Goal: Transaction & Acquisition: Purchase product/service

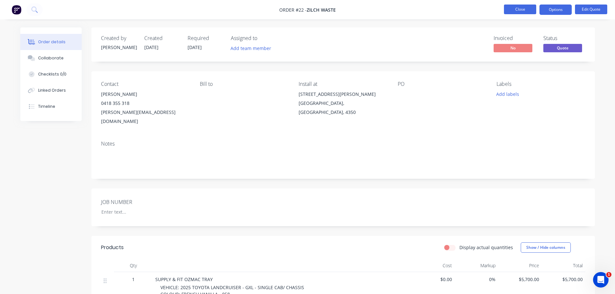
click at [522, 9] on button "Close" at bounding box center [520, 10] width 32 height 10
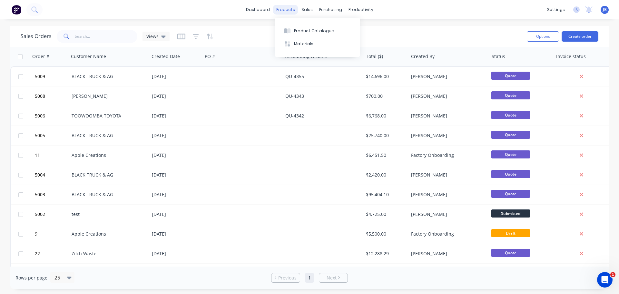
click at [285, 10] on div "products" at bounding box center [285, 10] width 25 height 10
click at [586, 33] on button "Create order" at bounding box center [580, 36] width 37 height 10
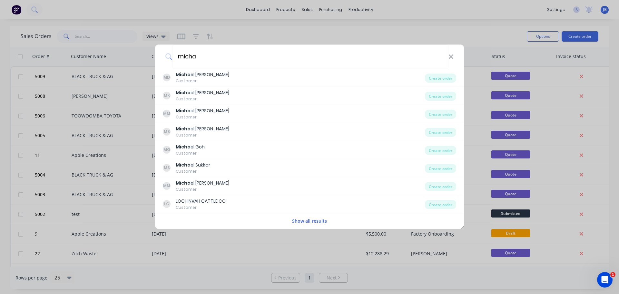
click at [296, 223] on button "Show all results" at bounding box center [309, 220] width 39 height 7
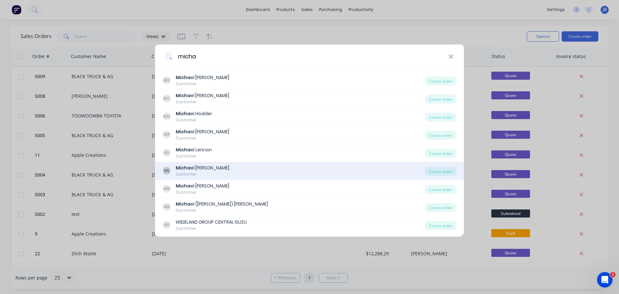
scroll to position [446, 0]
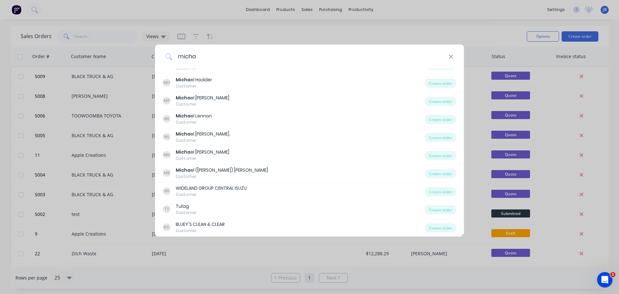
drag, startPoint x: 210, startPoint y: 59, endPoint x: 152, endPoint y: 57, distance: 57.4
click at [152, 57] on div "micha MD Micha el Daniel Customer Create order MK Micha el Kenny Customer Creat…" at bounding box center [309, 147] width 619 height 294
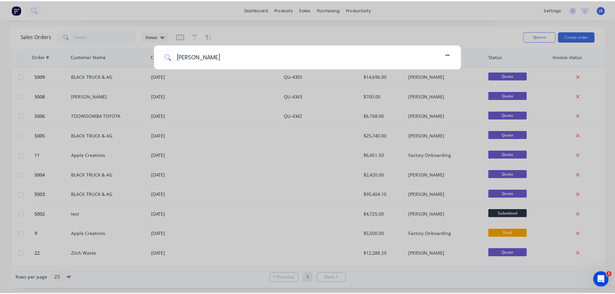
scroll to position [0, 0]
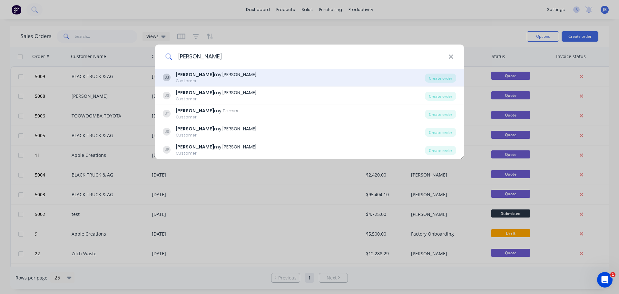
type input "jere"
click at [204, 78] on div "Customer" at bounding box center [216, 81] width 81 height 6
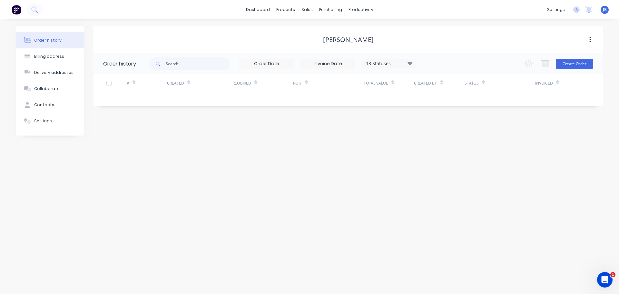
click at [373, 102] on div "Order history 13 Statuses Invoice Status Invoiced Not Invoiced Partial Order St…" at bounding box center [349, 79] width 510 height 53
click at [583, 63] on button "Create Order" at bounding box center [574, 64] width 37 height 10
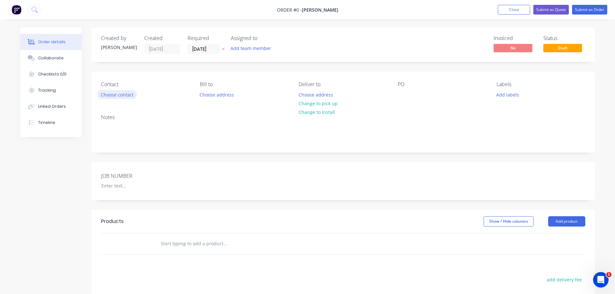
click at [119, 95] on button "Choose contact" at bounding box center [117, 94] width 40 height 9
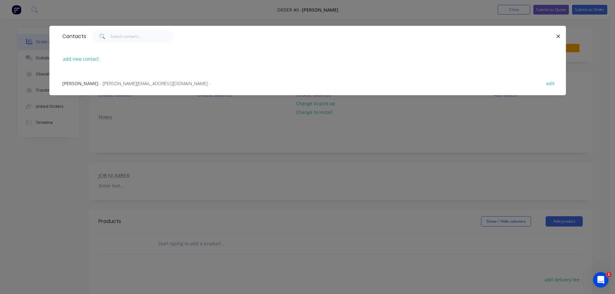
click at [108, 83] on span "- jeremy@ddst.com.au -" at bounding box center [155, 83] width 111 height 6
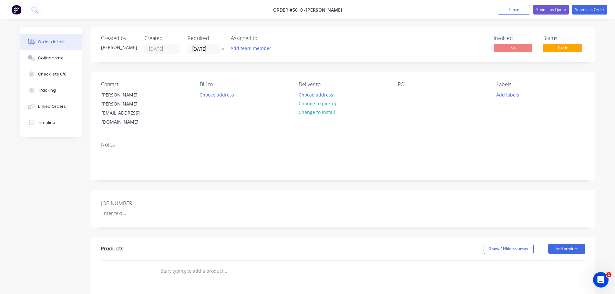
click at [114, 199] on label "JOB NUMBER" at bounding box center [141, 203] width 81 height 8
click at [113, 208] on div at bounding box center [136, 212] width 81 height 9
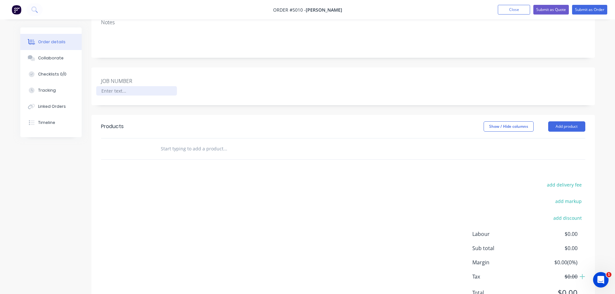
scroll to position [136, 0]
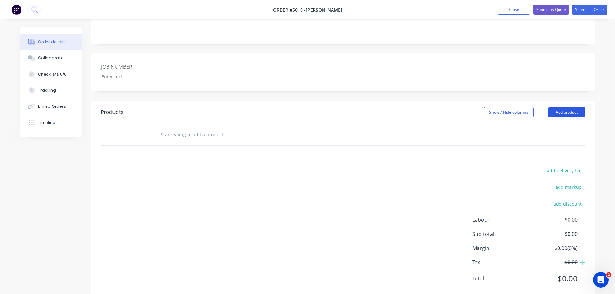
click at [573, 107] on button "Add product" at bounding box center [566, 112] width 37 height 10
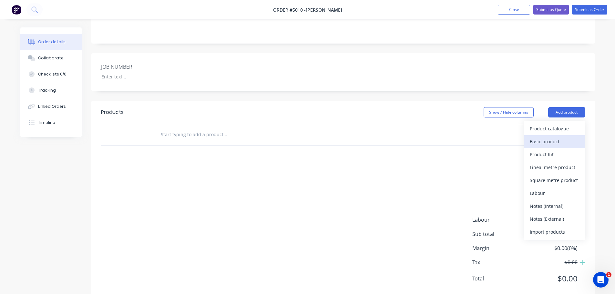
click at [537, 137] on div "Basic product" at bounding box center [554, 141] width 50 height 9
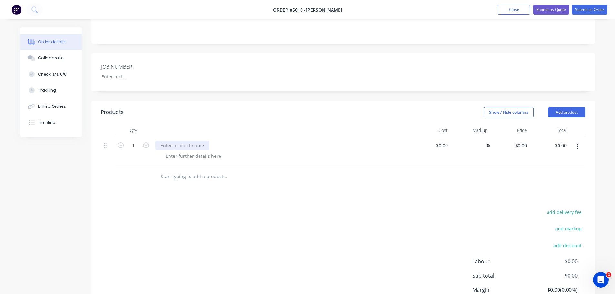
click at [189, 141] on div at bounding box center [182, 145] width 54 height 9
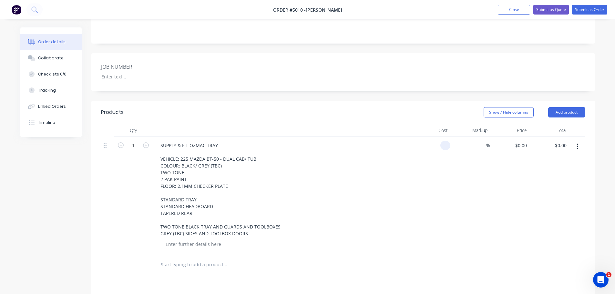
type input "$0.00"
type input "$10,250.00"
type input "T"
type input "W"
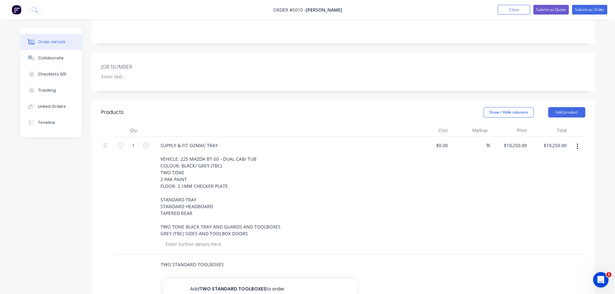
click at [172, 258] on input "TWO STANDARD TOOLBOXES" at bounding box center [224, 264] width 129 height 13
click at [242, 258] on input "TWO (2) X STANDARD TOOLBOXES" at bounding box center [224, 264] width 129 height 13
type input "TWO (2) X STANDARD TOOLBOXES - REAR D/S & P/S"
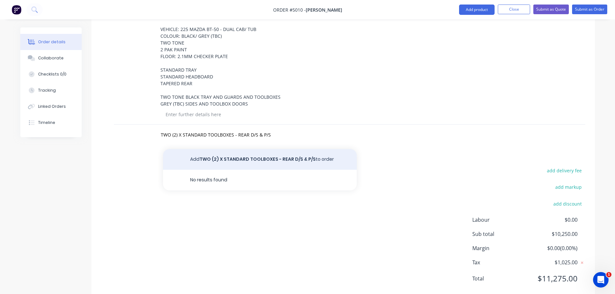
click at [238, 149] on button "Add TWO (2) X STANDARD TOOLBOXES - REAR D/S & P/S to order" at bounding box center [260, 159] width 194 height 21
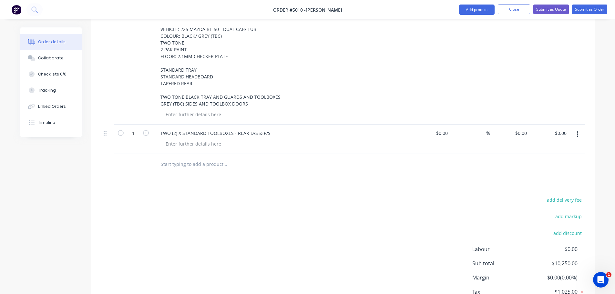
click at [189, 158] on input "text" at bounding box center [224, 164] width 129 height 13
type input "ONE (1) X REAR UNDERTRAY DRAWER MNF - 1800MM"
click button "Add ONE (1) X REAR UNDERTRAY DRAWER MNF - 1800MM to order" at bounding box center [260, 188] width 194 height 21
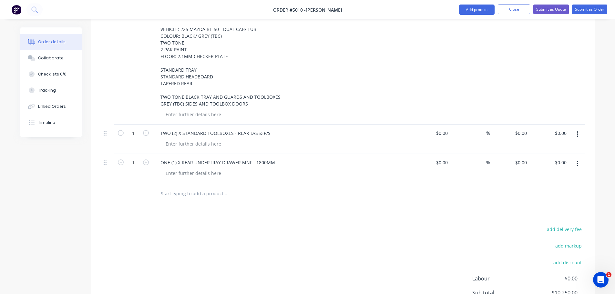
click at [180, 187] on input "text" at bounding box center [224, 193] width 129 height 13
type input "REMOVE TUB"
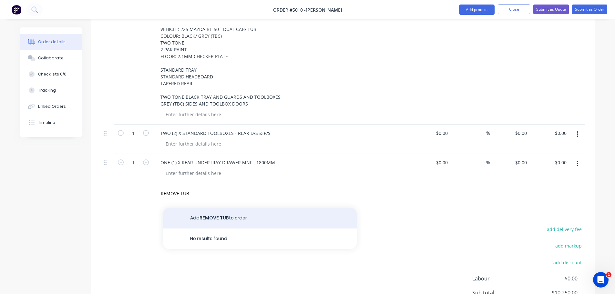
click at [205, 208] on button "Add REMOVE TUB to order" at bounding box center [260, 218] width 194 height 21
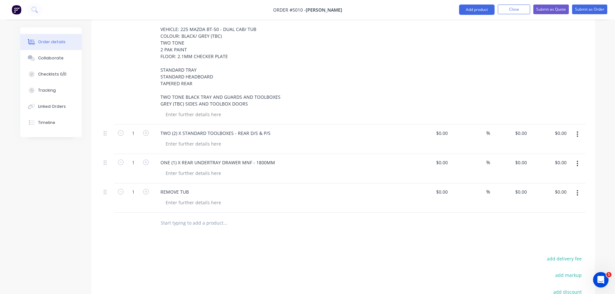
click at [196, 187] on div "REMOVE TUB" at bounding box center [281, 191] width 253 height 9
click at [185, 198] on div at bounding box center [193, 202] width 66 height 9
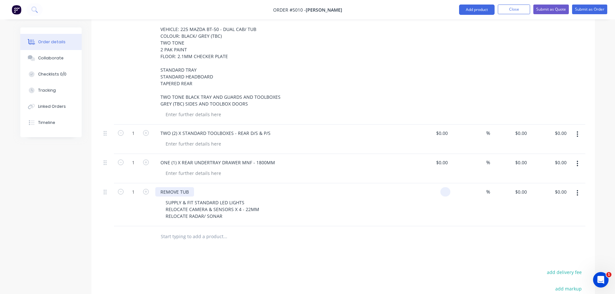
type input "$0.00"
click at [187, 187] on div "REMOVE TUB" at bounding box center [174, 191] width 39 height 9
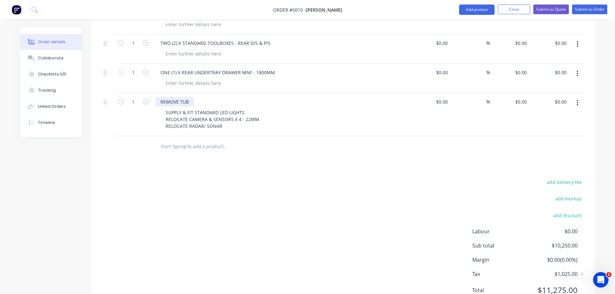
scroll to position [368, 0]
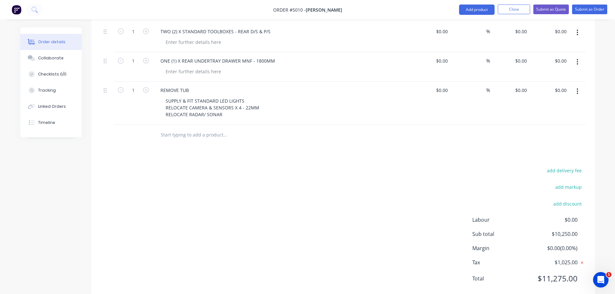
click at [583, 259] on icon at bounding box center [581, 262] width 6 height 6
click at [584, 259] on icon at bounding box center [582, 262] width 6 height 6
click at [582, 259] on icon at bounding box center [581, 262] width 6 height 6
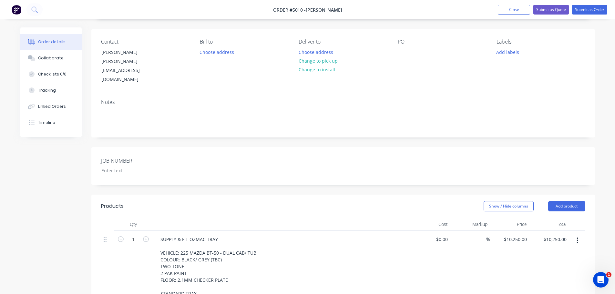
scroll to position [0, 0]
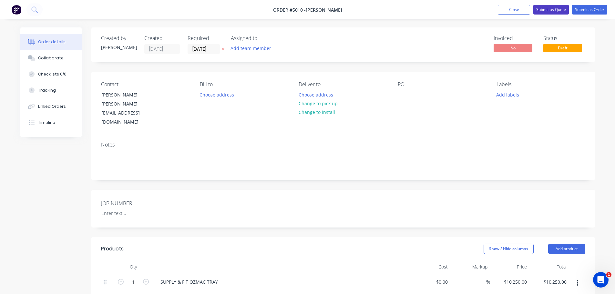
click at [553, 8] on button "Submit as Quote" at bounding box center [550, 10] width 35 height 10
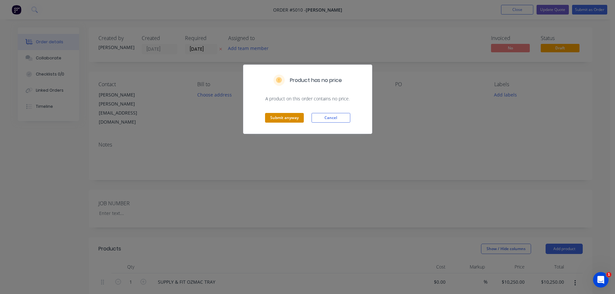
click at [292, 118] on button "Submit anyway" at bounding box center [284, 118] width 39 height 10
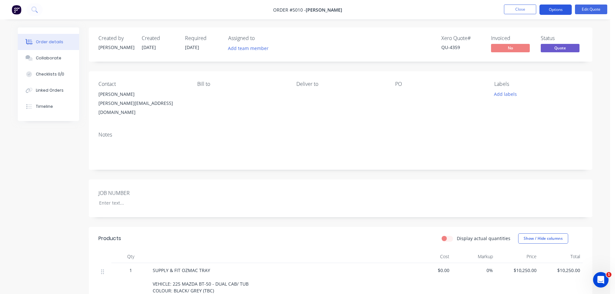
click at [560, 8] on button "Options" at bounding box center [555, 10] width 32 height 10
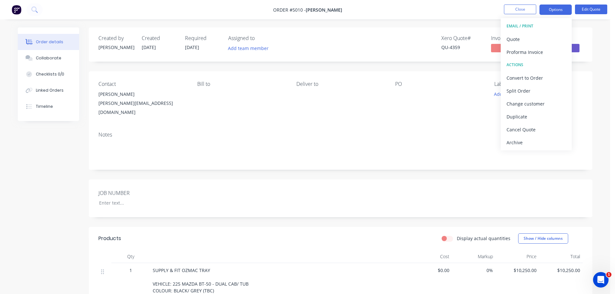
click at [521, 25] on div "EMAIL / PRINT" at bounding box center [535, 26] width 59 height 8
click at [514, 25] on div "EMAIL / PRINT" at bounding box center [535, 26] width 59 height 8
click at [527, 36] on div "Quote" at bounding box center [535, 39] width 59 height 9
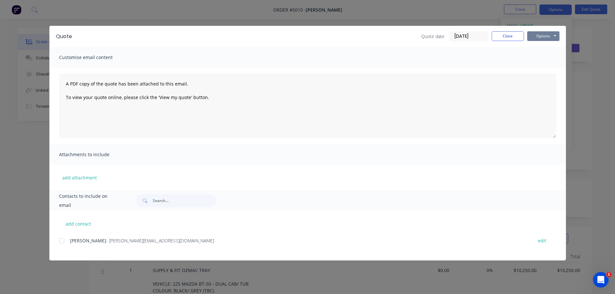
click at [540, 37] on button "Options" at bounding box center [543, 36] width 32 height 10
click at [541, 59] on button "Print" at bounding box center [547, 58] width 41 height 11
click at [506, 37] on button "Close" at bounding box center [507, 36] width 32 height 10
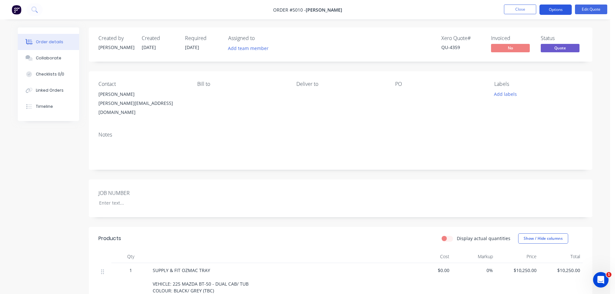
click at [556, 9] on button "Options" at bounding box center [555, 10] width 32 height 10
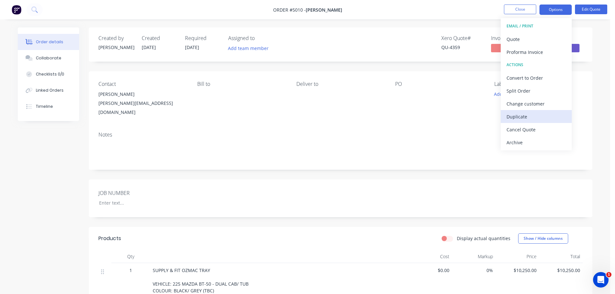
click at [537, 116] on div "Duplicate" at bounding box center [535, 116] width 59 height 9
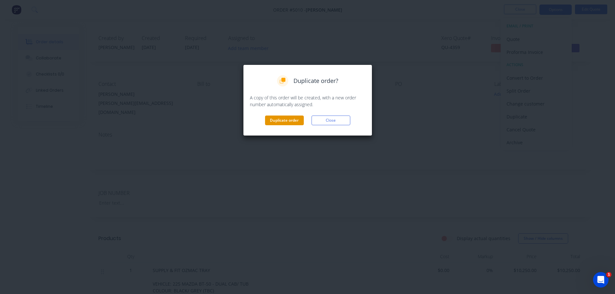
click at [287, 118] on button "Duplicate order" at bounding box center [284, 120] width 39 height 10
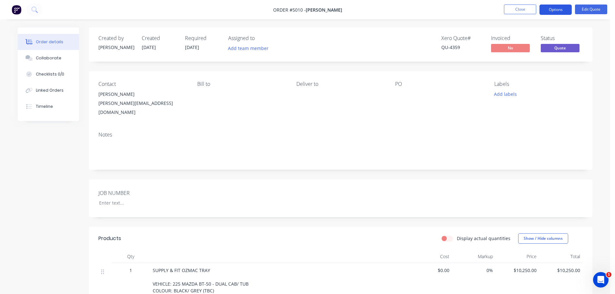
click at [560, 10] on button "Options" at bounding box center [555, 10] width 32 height 10
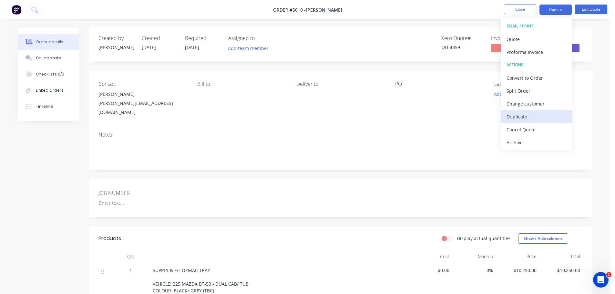
click at [531, 114] on div "Duplicate" at bounding box center [535, 116] width 59 height 9
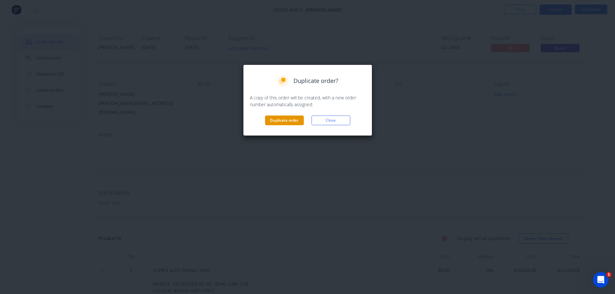
click at [288, 120] on button "Duplicate order" at bounding box center [284, 120] width 39 height 10
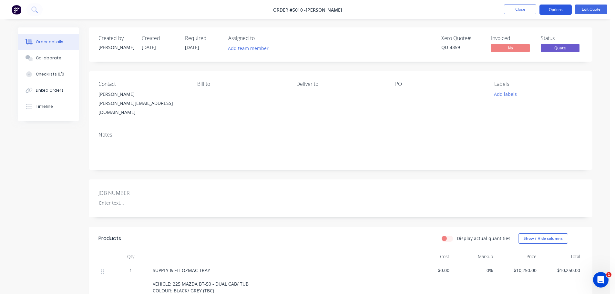
click at [560, 10] on button "Options" at bounding box center [555, 10] width 32 height 10
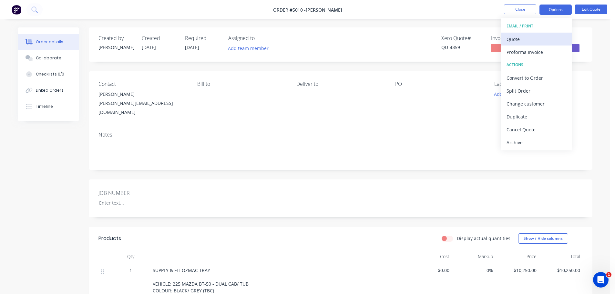
click at [517, 39] on div "Quote" at bounding box center [535, 39] width 59 height 9
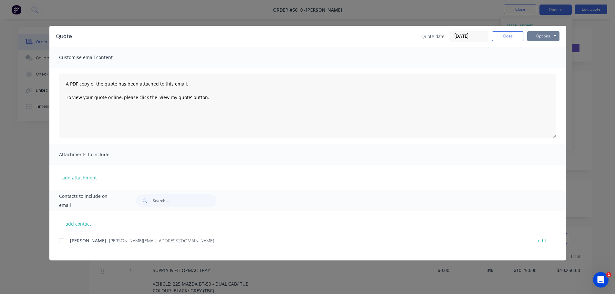
click at [542, 36] on button "Options" at bounding box center [543, 36] width 32 height 10
click at [542, 60] on button "Print" at bounding box center [547, 58] width 41 height 11
click at [510, 38] on button "Close" at bounding box center [507, 36] width 32 height 10
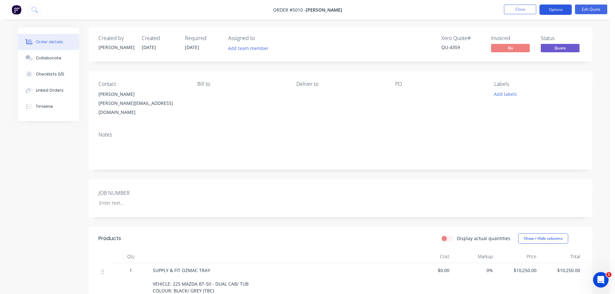
click at [552, 8] on button "Options" at bounding box center [555, 10] width 32 height 10
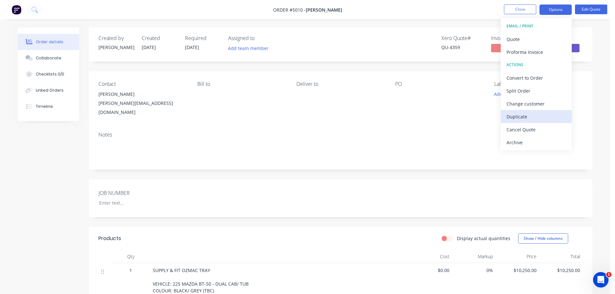
click at [529, 117] on div "Duplicate" at bounding box center [535, 116] width 59 height 9
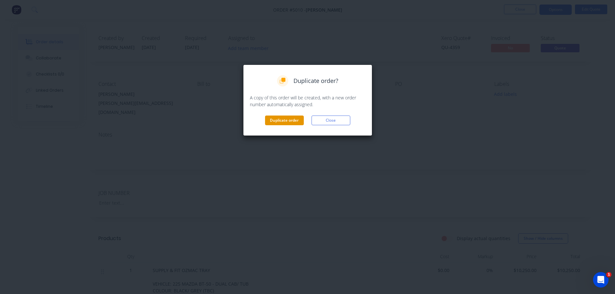
click at [287, 118] on button "Duplicate order" at bounding box center [284, 120] width 39 height 10
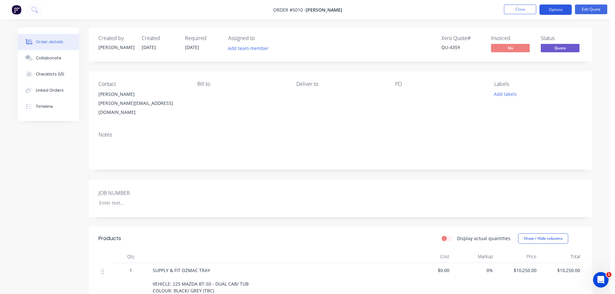
click at [559, 9] on button "Options" at bounding box center [555, 10] width 32 height 10
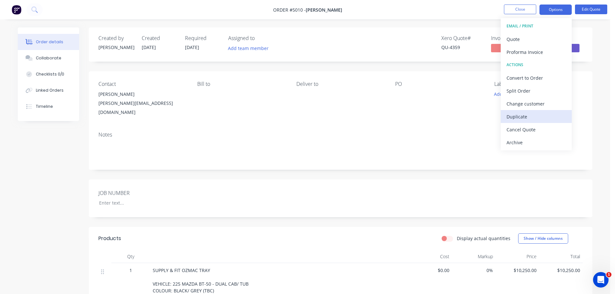
click at [532, 117] on div "Duplicate" at bounding box center [535, 116] width 59 height 9
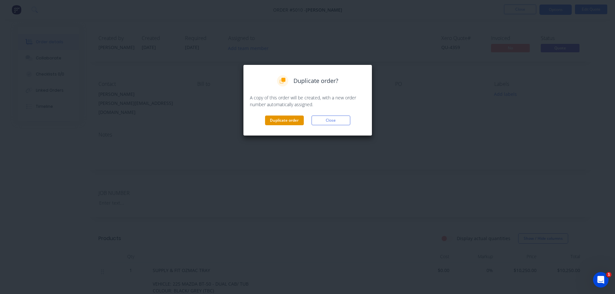
click at [294, 119] on button "Duplicate order" at bounding box center [284, 120] width 39 height 10
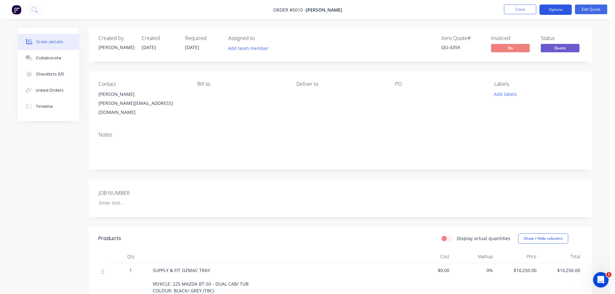
click at [559, 10] on button "Options" at bounding box center [555, 10] width 32 height 10
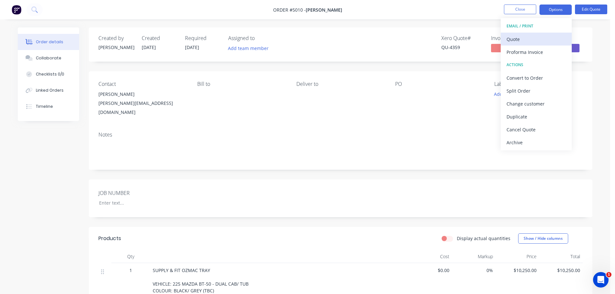
click at [536, 42] on div "Quote" at bounding box center [535, 39] width 59 height 9
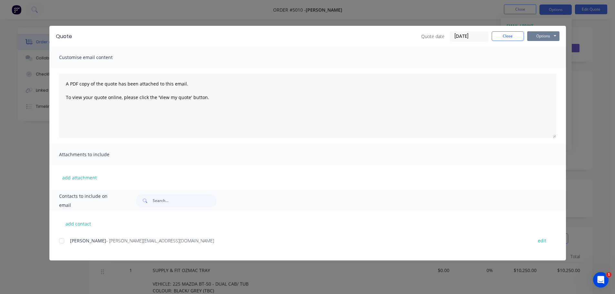
click at [542, 38] on button "Options" at bounding box center [543, 36] width 32 height 10
click at [544, 48] on button "Preview" at bounding box center [547, 47] width 41 height 11
click at [544, 37] on button "Options" at bounding box center [543, 36] width 32 height 10
click at [547, 59] on button "Print" at bounding box center [547, 58] width 41 height 11
click at [514, 37] on button "Close" at bounding box center [507, 36] width 32 height 10
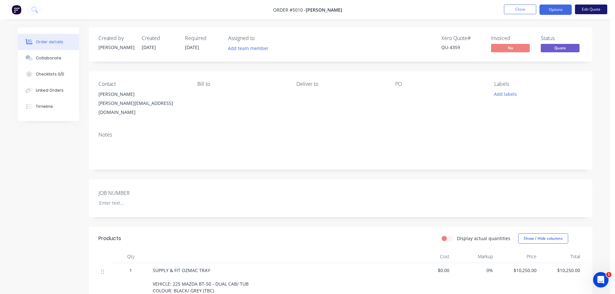
click at [596, 12] on button "Edit Quote" at bounding box center [591, 10] width 32 height 10
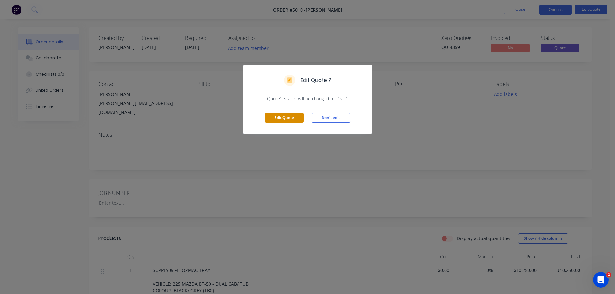
click at [293, 116] on button "Edit Quote" at bounding box center [284, 118] width 39 height 10
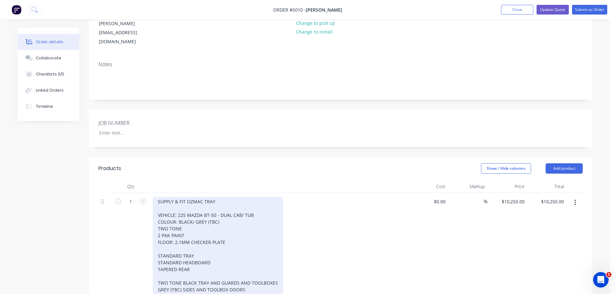
scroll to position [97, 0]
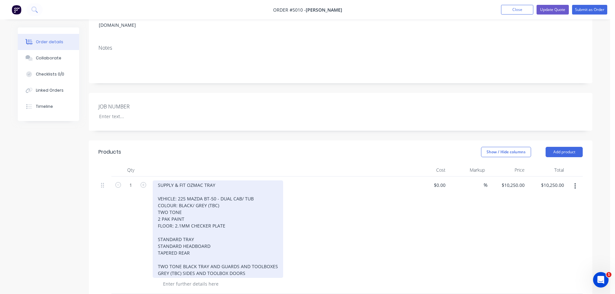
click at [181, 183] on div "SUPPLY & FIT OZMAC TRAY VEHICLE: 225 MAZDA BT-50 - DUAL CAB/ TUB COLOUR: BLACK/…" at bounding box center [218, 228] width 130 height 97
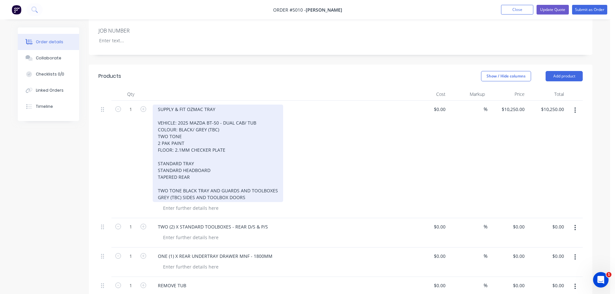
scroll to position [77, 0]
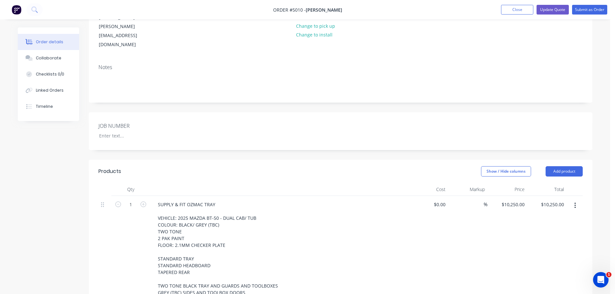
click at [576, 200] on button "button" at bounding box center [574, 206] width 15 height 12
click at [560, 244] on div "Include in tax" at bounding box center [552, 248] width 50 height 9
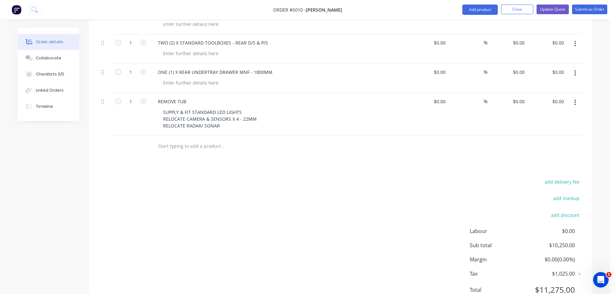
scroll to position [368, 0]
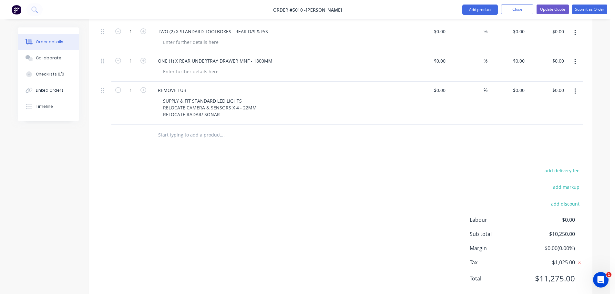
click at [578, 259] on icon at bounding box center [579, 262] width 6 height 6
click at [578, 259] on icon at bounding box center [580, 262] width 6 height 6
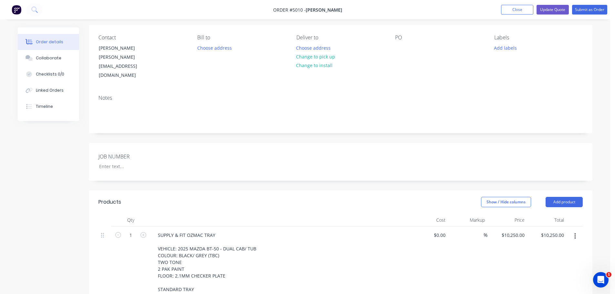
scroll to position [45, 0]
click at [574, 234] on icon "button" at bounding box center [575, 237] width 2 height 7
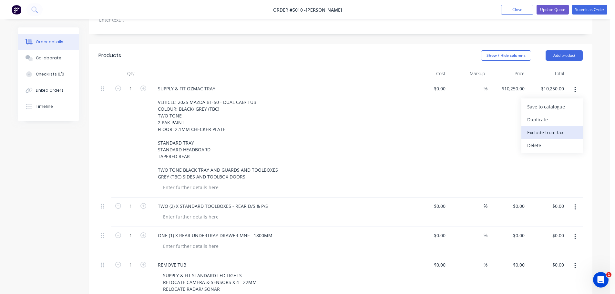
scroll to position [194, 0]
click at [574, 86] on icon "button" at bounding box center [575, 89] width 2 height 7
click at [573, 84] on button "button" at bounding box center [574, 90] width 15 height 12
click at [375, 110] on div "SUPPLY & FIT OZMAC TRAY VEHICLE: 2025 MAZDA BT-50 - DUAL CAB/ TUB COLOUR: BLACK…" at bounding box center [279, 132] width 253 height 97
click at [512, 84] on input "10250" at bounding box center [519, 88] width 16 height 9
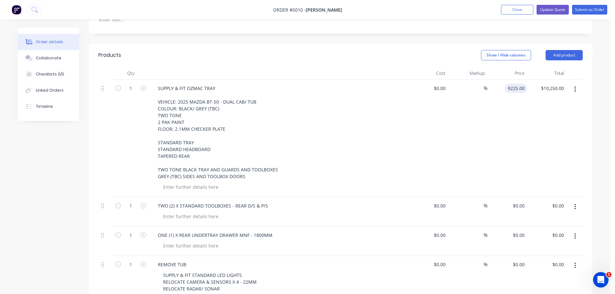
type input "$9,225.00"
type input "9225.00"
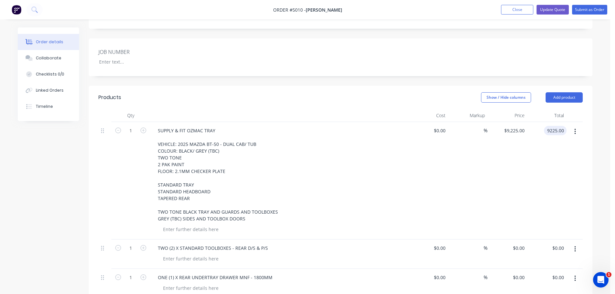
scroll to position [142, 0]
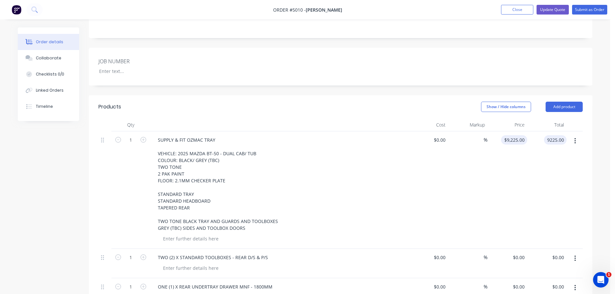
type input "9225"
type input "$9,225.00"
click at [512, 135] on div "9225 $9,225.00" at bounding box center [514, 139] width 26 height 9
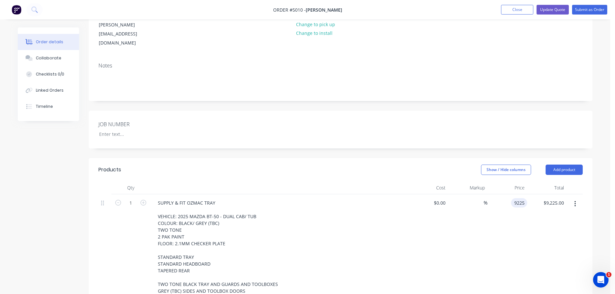
scroll to position [77, 0]
type input "$9,225.00"
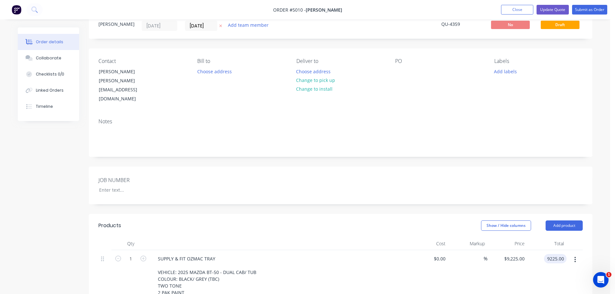
scroll to position [0, 0]
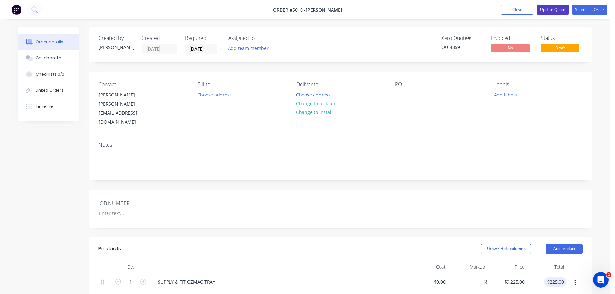
type input "$9,225.00"
click at [563, 9] on button "Update Quote" at bounding box center [552, 10] width 32 height 10
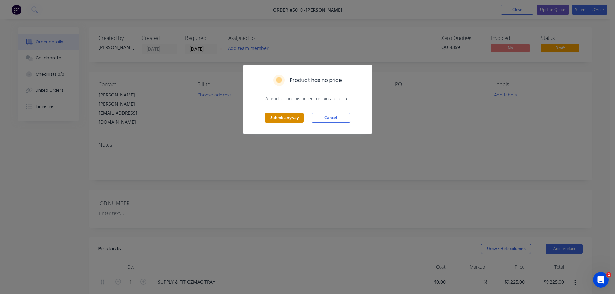
click at [289, 116] on button "Submit anyway" at bounding box center [284, 118] width 39 height 10
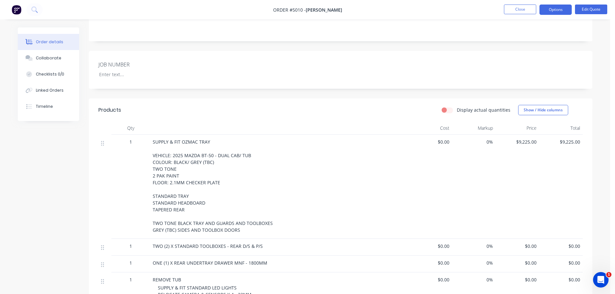
scroll to position [124, 0]
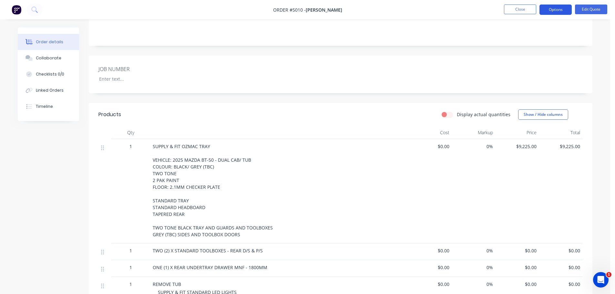
click at [561, 9] on button "Options" at bounding box center [555, 10] width 32 height 10
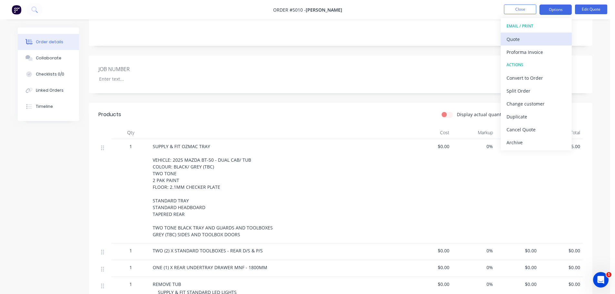
click at [537, 42] on div "Quote" at bounding box center [535, 39] width 59 height 9
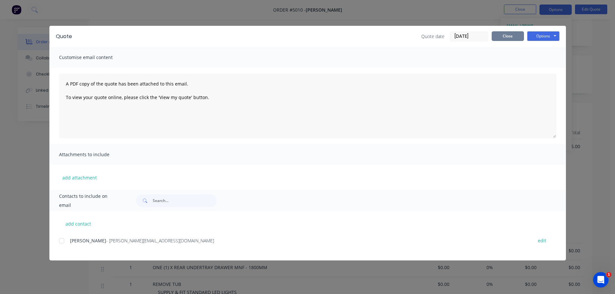
click at [519, 39] on button "Close" at bounding box center [507, 36] width 32 height 10
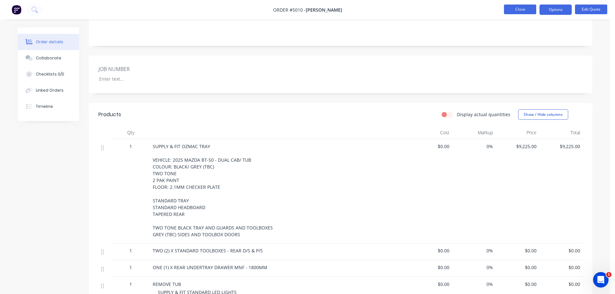
click at [514, 7] on button "Close" at bounding box center [520, 10] width 32 height 10
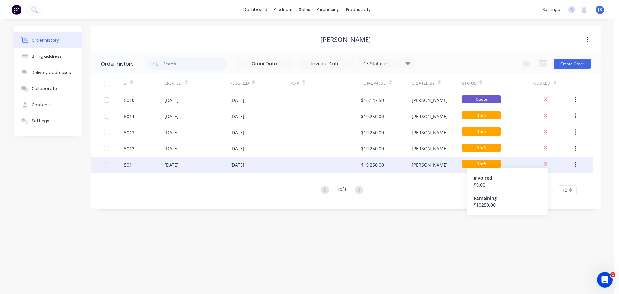
click at [548, 163] on icon at bounding box center [546, 164] width 4 height 6
click at [547, 163] on icon at bounding box center [546, 164] width 4 height 4
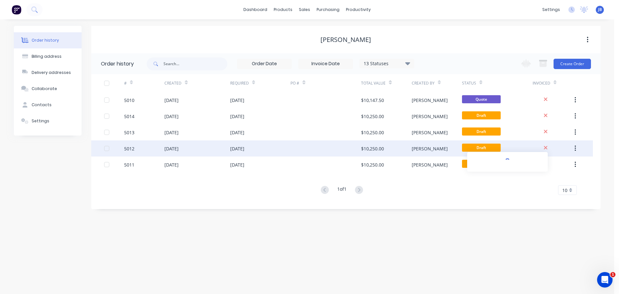
click at [545, 147] on icon at bounding box center [546, 148] width 4 height 6
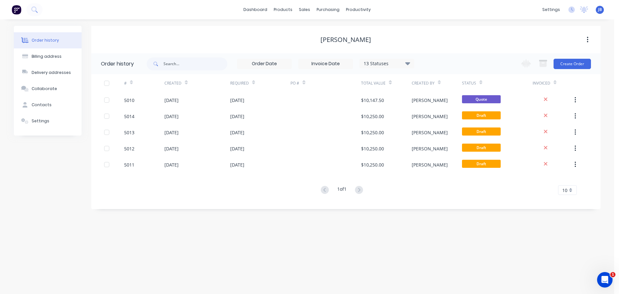
click at [117, 15] on div "dashboard products sales purchasing productivity dashboard products Product Cat…" at bounding box center [307, 9] width 615 height 19
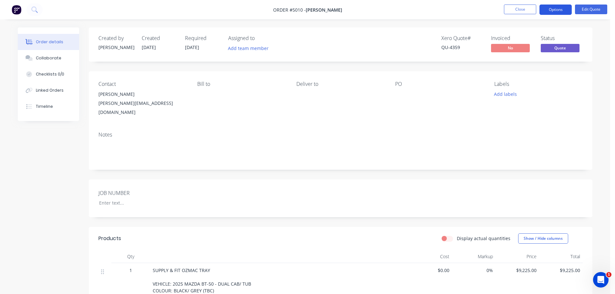
click at [563, 9] on button "Options" at bounding box center [555, 10] width 32 height 10
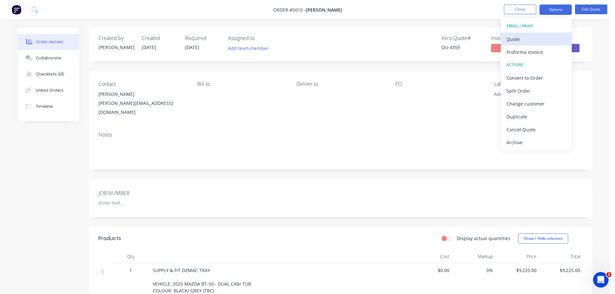
click at [516, 35] on div "Quote" at bounding box center [535, 39] width 59 height 9
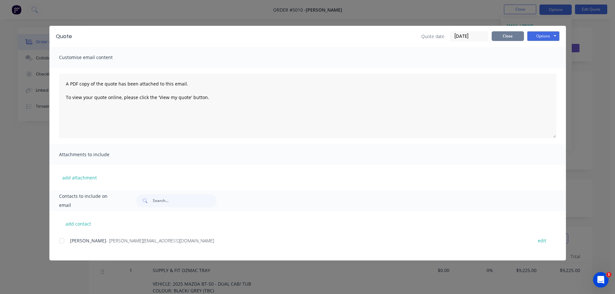
click at [518, 38] on button "Close" at bounding box center [507, 36] width 32 height 10
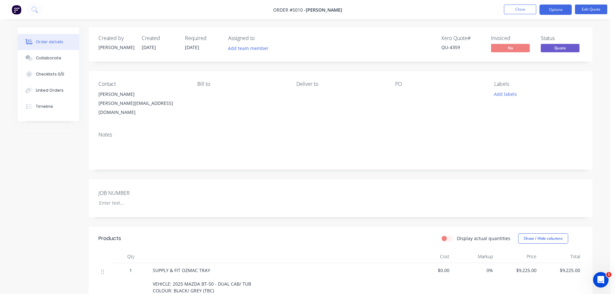
click at [16, 9] on img at bounding box center [17, 10] width 10 height 10
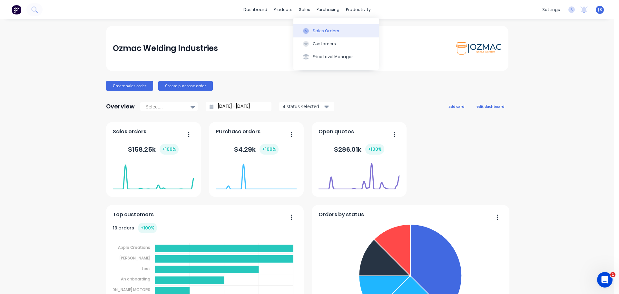
click at [310, 29] on div at bounding box center [306, 31] width 10 height 6
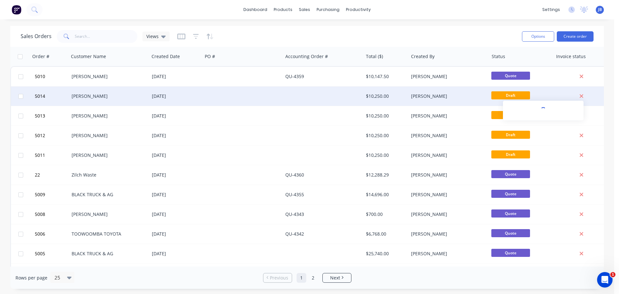
click at [582, 95] on icon at bounding box center [582, 96] width 4 height 6
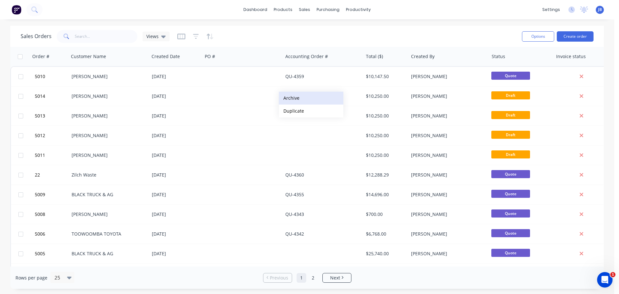
click at [294, 98] on button "Archive" at bounding box center [311, 98] width 65 height 13
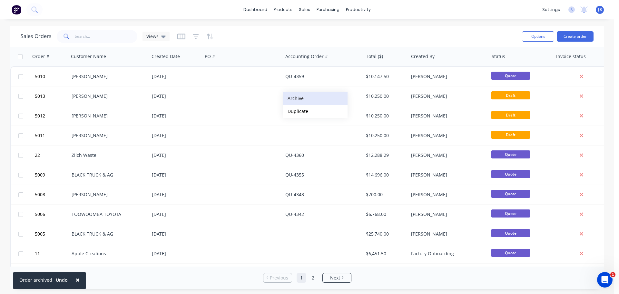
click at [299, 99] on button "Archive" at bounding box center [315, 98] width 65 height 13
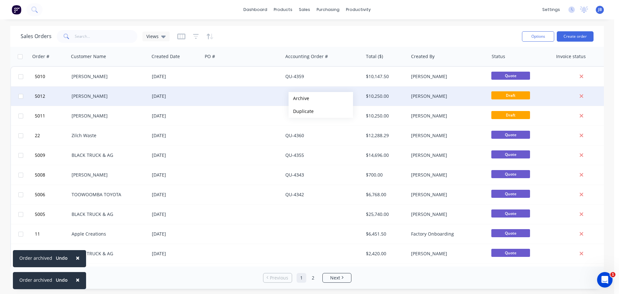
click at [301, 99] on button "Archive" at bounding box center [321, 98] width 65 height 13
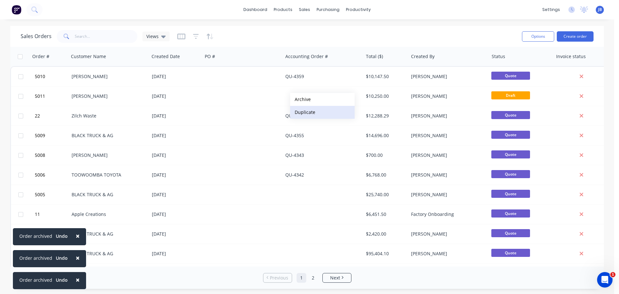
click at [306, 110] on button "Duplicate" at bounding box center [322, 112] width 65 height 13
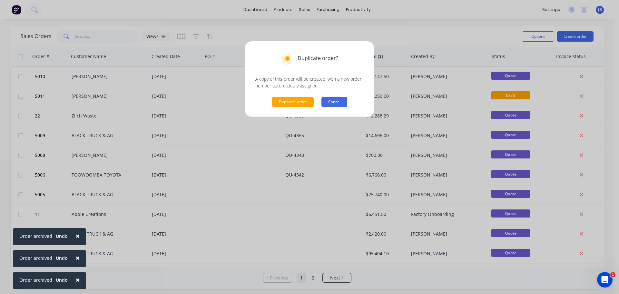
click at [339, 102] on button "Cancel" at bounding box center [335, 102] width 26 height 10
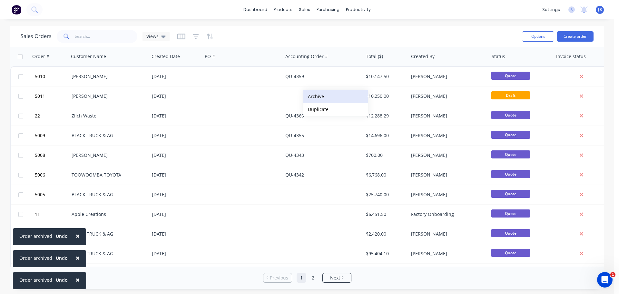
click at [323, 98] on button "Archive" at bounding box center [336, 96] width 65 height 13
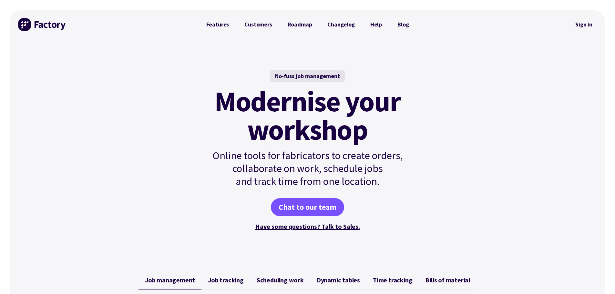
click at [582, 22] on link "Sign in" at bounding box center [583, 24] width 26 height 15
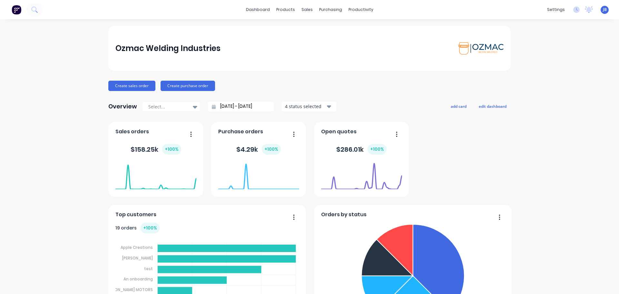
click at [603, 9] on span "JB" at bounding box center [605, 10] width 4 height 6
click at [543, 69] on div "Profile" at bounding box center [547, 68] width 13 height 6
click at [517, 44] on button "Team" at bounding box center [520, 43] width 85 height 13
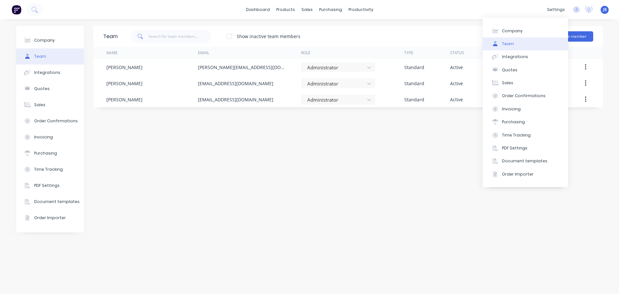
click at [606, 9] on span "JB" at bounding box center [605, 10] width 4 height 6
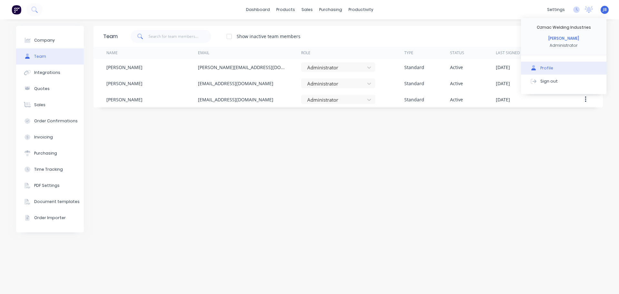
click at [557, 66] on button "Profile" at bounding box center [563, 68] width 85 height 13
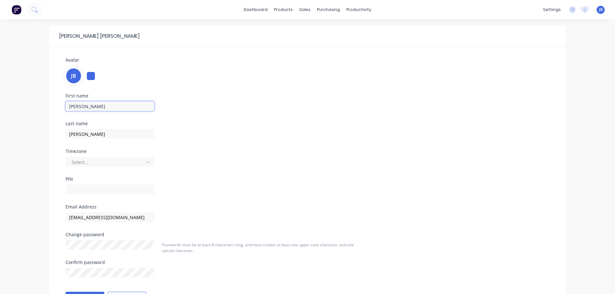
drag, startPoint x: 102, startPoint y: 107, endPoint x: 27, endPoint y: 108, distance: 75.5
click at [27, 108] on div "Jason Baker Avatar JB First name Jason Last name Baker Timezone Select... PIN E…" at bounding box center [307, 174] width 615 height 311
type input "Michelle"
click at [104, 134] on input "Baker" at bounding box center [109, 134] width 89 height 10
drag, startPoint x: 86, startPoint y: 133, endPoint x: 8, endPoint y: 130, distance: 78.8
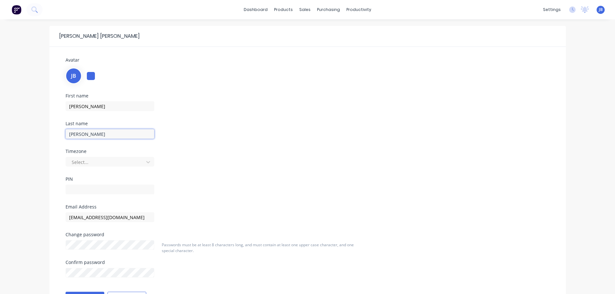
click at [8, 130] on div "Jason Baker Avatar JB First name Michelle Last name Baker Timezone Select... PI…" at bounding box center [307, 174] width 615 height 311
type input "Hammond"
click at [82, 193] on input "text" at bounding box center [109, 190] width 89 height 10
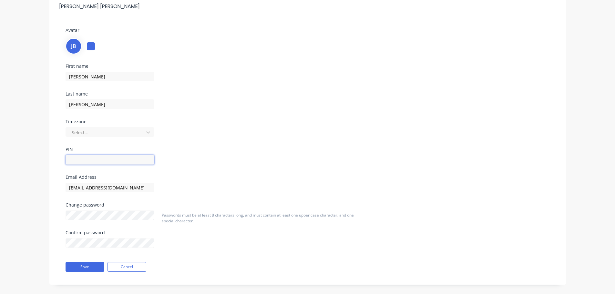
scroll to position [36, 0]
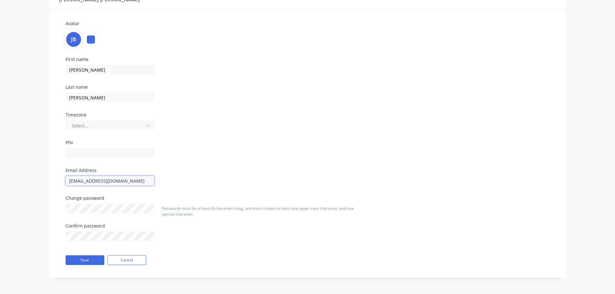
drag, startPoint x: 121, startPoint y: 181, endPoint x: 58, endPoint y: 180, distance: 63.2
click at [58, 180] on div "Avatar JB First name Michelle Last name Hammond Timezone Select... PIN Email Ad…" at bounding box center [307, 139] width 516 height 258
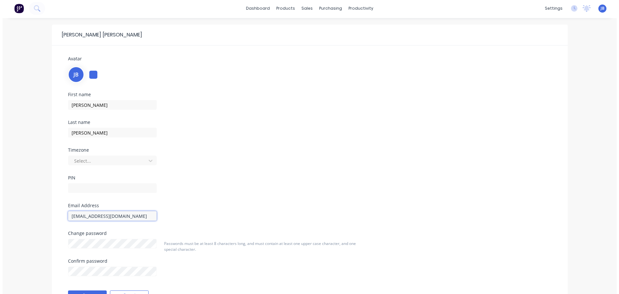
scroll to position [0, 0]
click at [17, 11] on img at bounding box center [17, 10] width 10 height 10
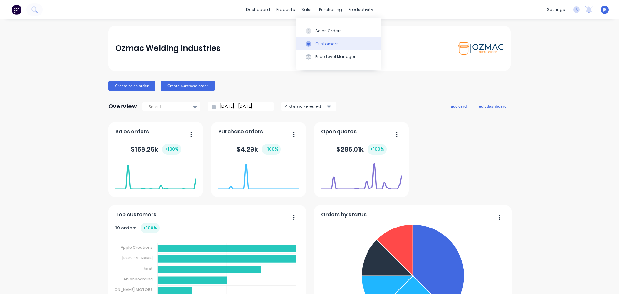
click at [321, 45] on div "Customers" at bounding box center [327, 44] width 23 height 6
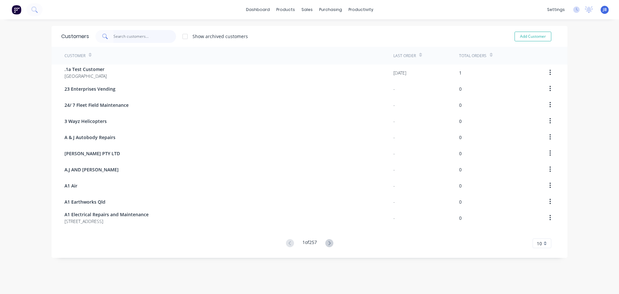
click at [143, 36] on input "text" at bounding box center [145, 36] width 63 height 13
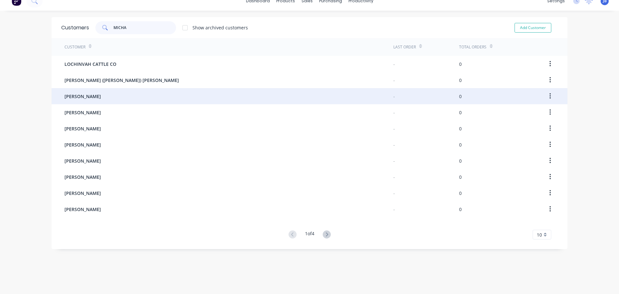
scroll to position [13, 0]
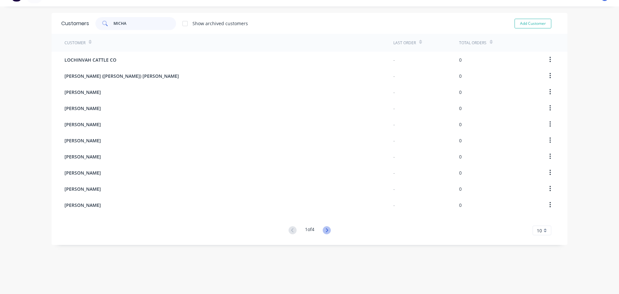
type input "MICHA"
click at [329, 230] on icon at bounding box center [327, 230] width 8 height 8
click at [329, 229] on icon at bounding box center [327, 230] width 8 height 8
drag, startPoint x: 127, startPoint y: 22, endPoint x: 75, endPoint y: 19, distance: 52.7
click at [86, 21] on div "Customers MICHA Show archived customers Add Customer" at bounding box center [310, 23] width 516 height 21
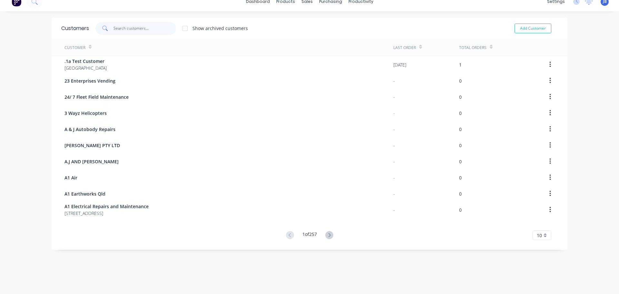
scroll to position [0, 0]
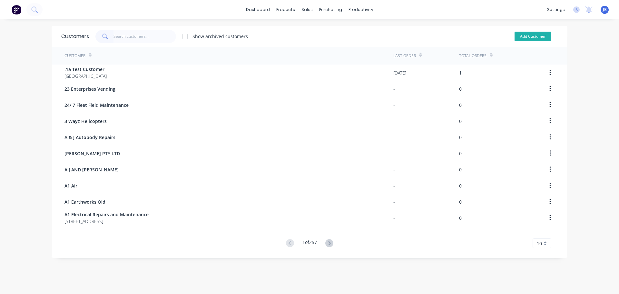
click at [529, 35] on button "Add Customer" at bounding box center [533, 37] width 37 height 10
select select "AU"
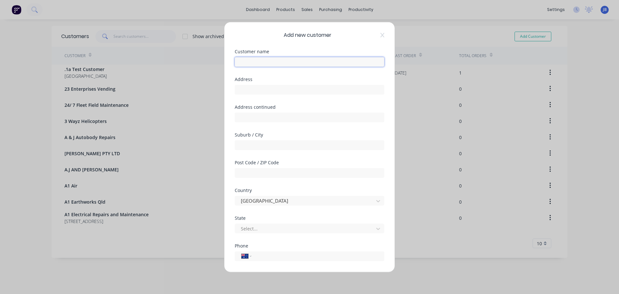
click at [270, 60] on input "text" at bounding box center [310, 62] width 150 height 10
type input "m"
type input "Michael Lyons"
click at [267, 90] on input "text" at bounding box center [310, 90] width 150 height 10
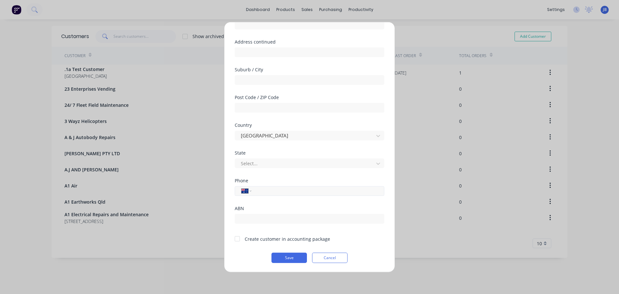
click at [271, 193] on input "tel" at bounding box center [317, 190] width 122 height 7
type input "0418 159 556"
click at [238, 240] on div at bounding box center [237, 238] width 13 height 13
click at [286, 258] on button "Save" at bounding box center [289, 257] width 35 height 10
click at [333, 256] on button "Cancel" at bounding box center [329, 257] width 35 height 10
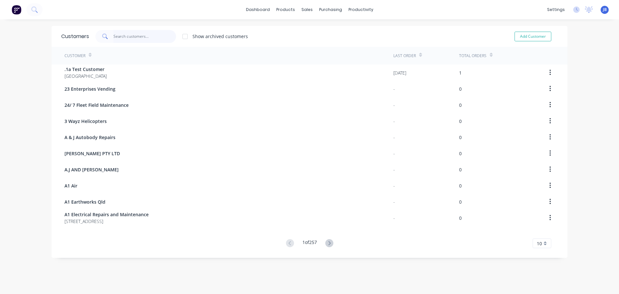
click at [139, 35] on input "text" at bounding box center [145, 36] width 63 height 13
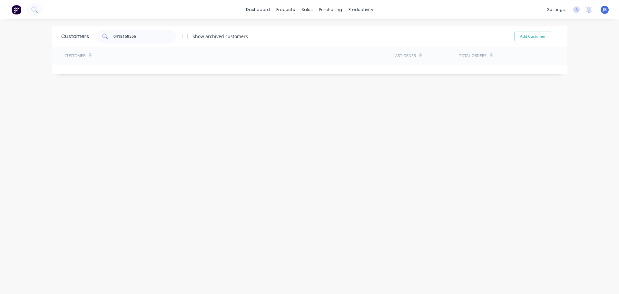
click at [76, 57] on div "Customer" at bounding box center [75, 56] width 21 height 6
click at [83, 58] on div "Customer" at bounding box center [78, 55] width 27 height 11
drag, startPoint x: 144, startPoint y: 39, endPoint x: 104, endPoint y: 37, distance: 40.7
click at [104, 37] on div "0418159556" at bounding box center [135, 36] width 81 height 13
type input "Lyons"
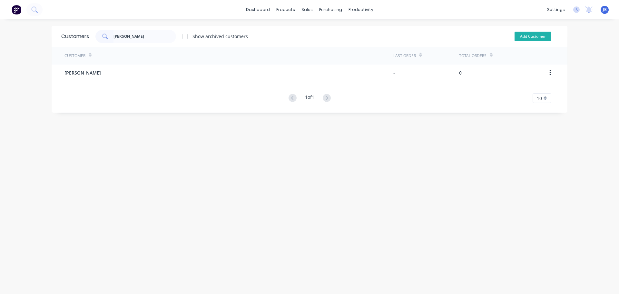
click at [530, 36] on button "Add Customer" at bounding box center [533, 37] width 37 height 10
select select "AU"
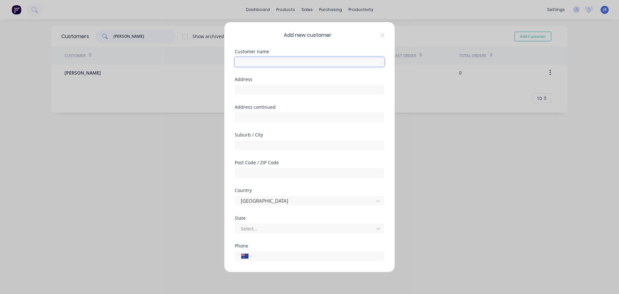
click at [250, 62] on input "text" at bounding box center [310, 62] width 150 height 10
type input "Michael Lyons"
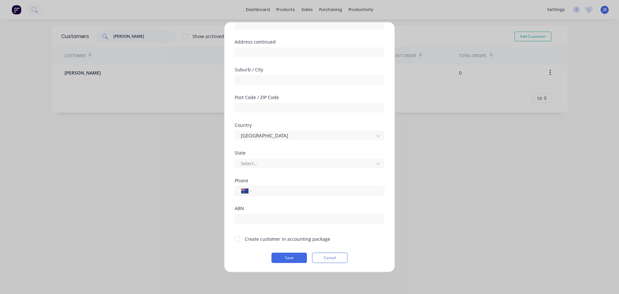
click at [267, 189] on input "tel" at bounding box center [317, 190] width 122 height 7
type input "0418 159 556"
click at [295, 259] on button "Save" at bounding box center [289, 257] width 35 height 10
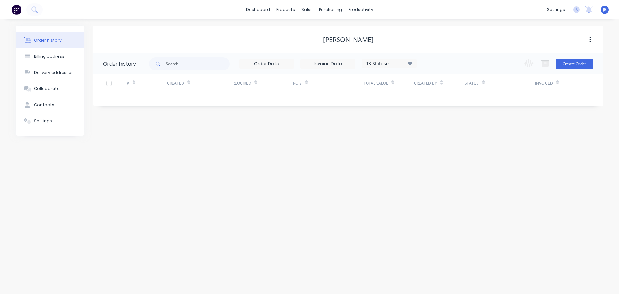
click at [591, 40] on icon "button" at bounding box center [590, 40] width 1 height 6
click at [440, 49] on div "Michael Lyons Archive" at bounding box center [349, 39] width 510 height 27
click at [352, 40] on div "Michael Lyons" at bounding box center [348, 40] width 51 height 8
click at [49, 105] on div "Contacts" at bounding box center [44, 105] width 20 height 6
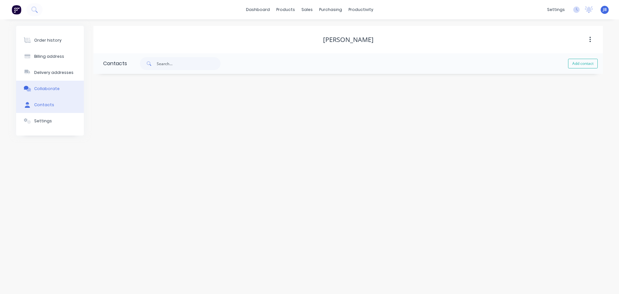
click at [50, 89] on div "Collaborate" at bounding box center [46, 89] width 25 height 6
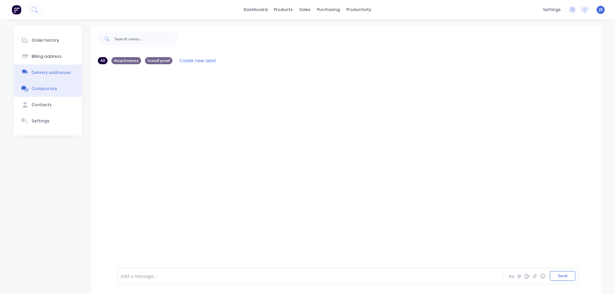
click at [55, 72] on div "Delivery addresses" at bounding box center [51, 73] width 39 height 6
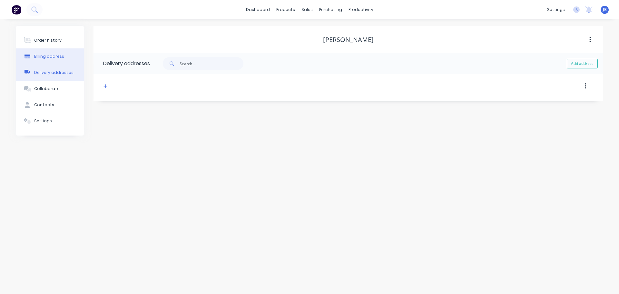
click at [59, 57] on div "Billing address" at bounding box center [49, 57] width 30 height 6
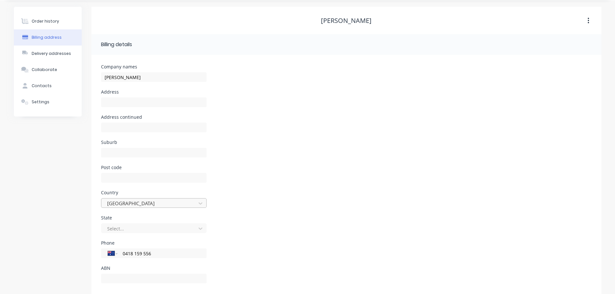
scroll to position [29, 0]
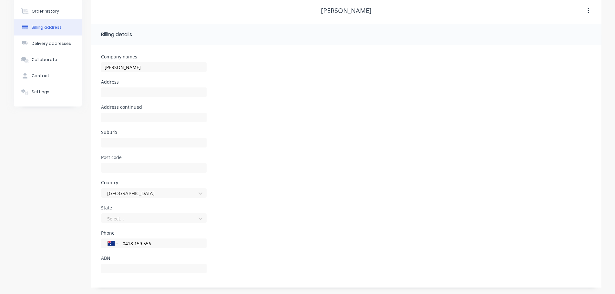
click at [587, 10] on icon "button" at bounding box center [588, 10] width 2 height 7
click at [420, 24] on div "Michael Lyons" at bounding box center [346, 10] width 510 height 27
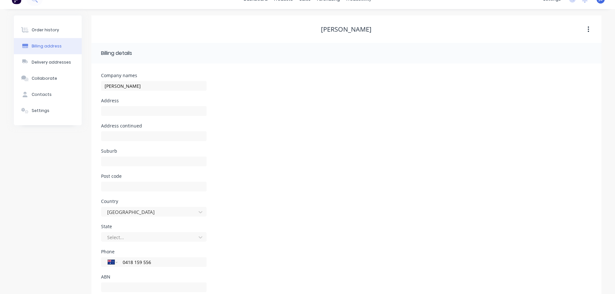
scroll to position [0, 0]
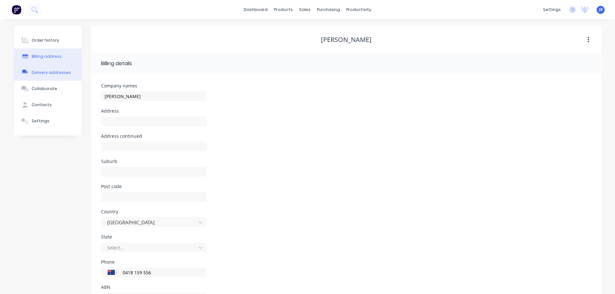
click at [55, 72] on div "Delivery addresses" at bounding box center [51, 73] width 39 height 6
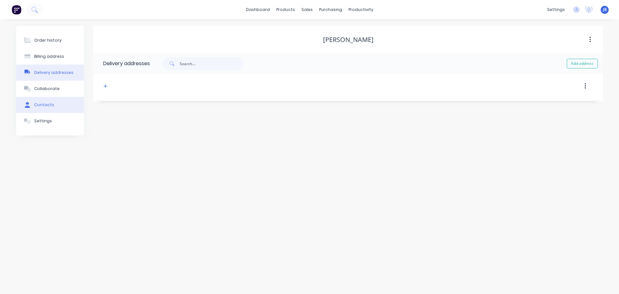
click at [55, 106] on button "Contacts" at bounding box center [50, 105] width 68 height 16
click at [58, 121] on button "Settings" at bounding box center [50, 121] width 68 height 16
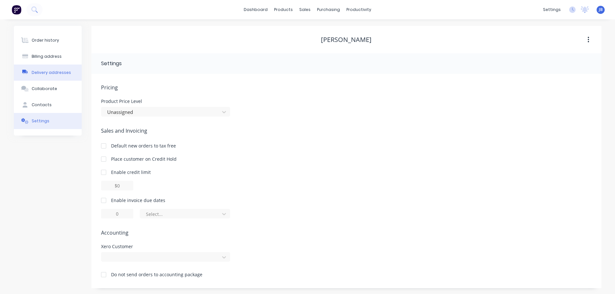
click at [52, 71] on div "Delivery addresses" at bounding box center [51, 73] width 39 height 6
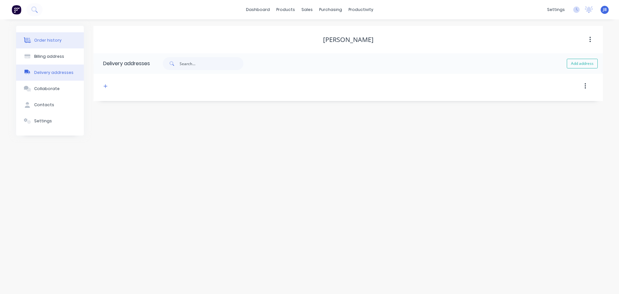
click at [50, 39] on div "Order history" at bounding box center [47, 40] width 27 height 6
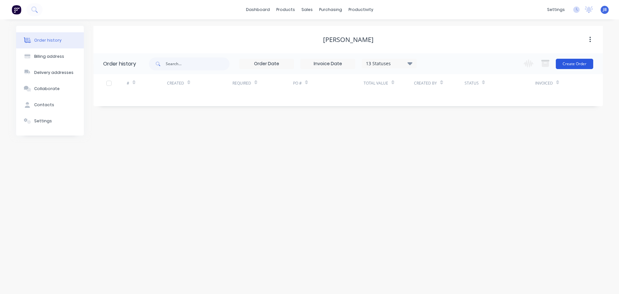
click at [577, 63] on button "Create Order" at bounding box center [574, 64] width 37 height 10
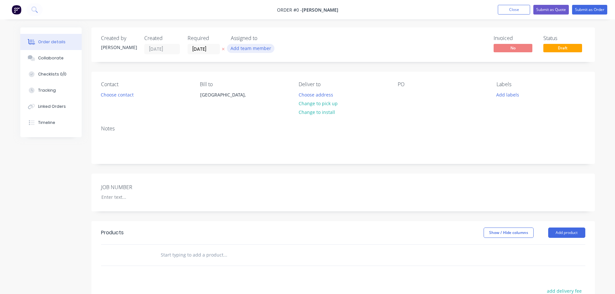
click at [257, 49] on button "Add team member" at bounding box center [250, 48] width 47 height 9
click at [329, 35] on div "Created by Jason Created 11/08/25 Required 11/08/25 Assigned to Add team member…" at bounding box center [342, 44] width 503 height 35
click at [110, 95] on button "Choose contact" at bounding box center [117, 94] width 40 height 9
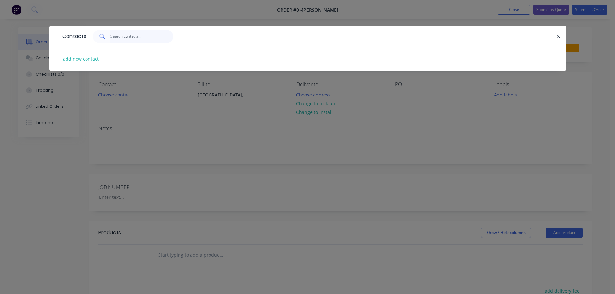
click at [133, 42] on input "text" at bounding box center [141, 36] width 63 height 13
type input "lyons"
click at [62, 59] on button "add new contact" at bounding box center [81, 59] width 43 height 9
select select "AU"
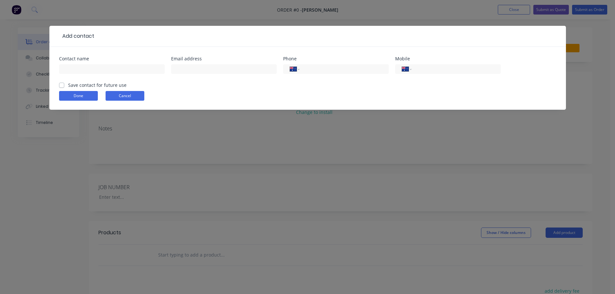
click at [114, 98] on button "Cancel" at bounding box center [124, 96] width 39 height 10
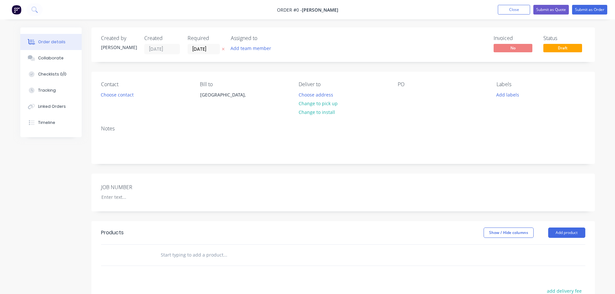
click at [300, 10] on span "Order #0 -" at bounding box center [289, 10] width 25 height 6
click at [298, 10] on span "Order #0 -" at bounding box center [289, 10] width 25 height 6
click at [312, 10] on span "Michael Lyons" at bounding box center [320, 10] width 36 height 6
click at [53, 39] on div "Order details" at bounding box center [51, 42] width 27 height 6
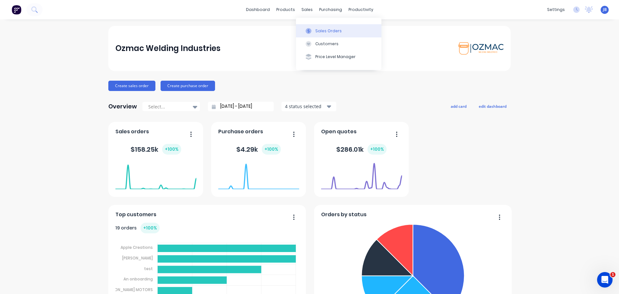
click at [320, 32] on div "Sales Orders" at bounding box center [329, 31] width 26 height 6
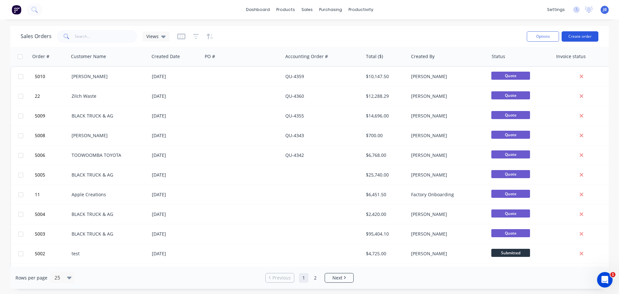
click at [587, 35] on button "Create order" at bounding box center [580, 36] width 37 height 10
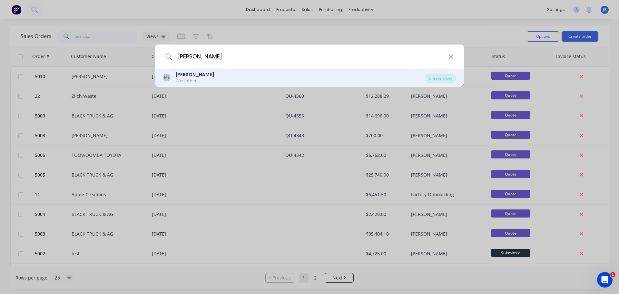
type input "mICHAEL LYONS"
click at [200, 73] on b "Michael Lyons" at bounding box center [195, 74] width 38 height 6
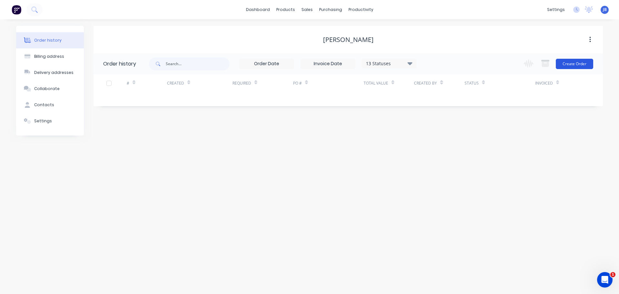
click at [578, 63] on button "Create Order" at bounding box center [574, 64] width 37 height 10
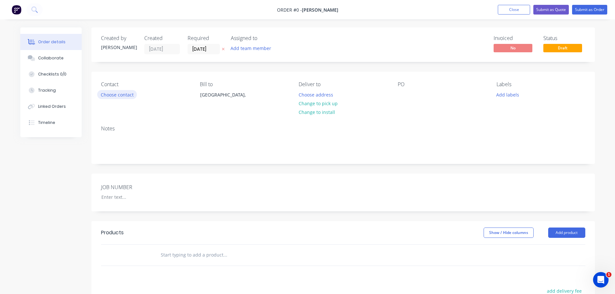
click at [128, 96] on button "Choose contact" at bounding box center [117, 94] width 40 height 9
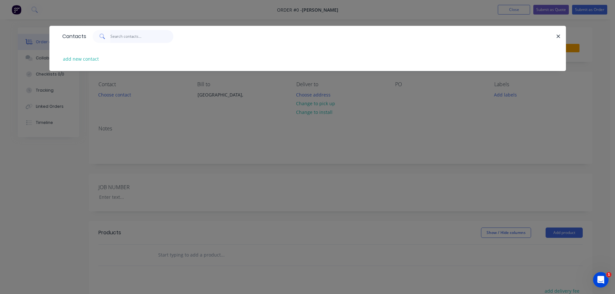
click at [131, 40] on input "text" at bounding box center [141, 36] width 63 height 13
drag, startPoint x: 130, startPoint y: 39, endPoint x: 92, endPoint y: 39, distance: 38.1
click at [93, 39] on div "[PERSON_NAME]" at bounding box center [133, 36] width 81 height 13
type input "[PERSON_NAME]"
click at [265, 14] on div "Contacts LYONS add new contact" at bounding box center [307, 147] width 615 height 294
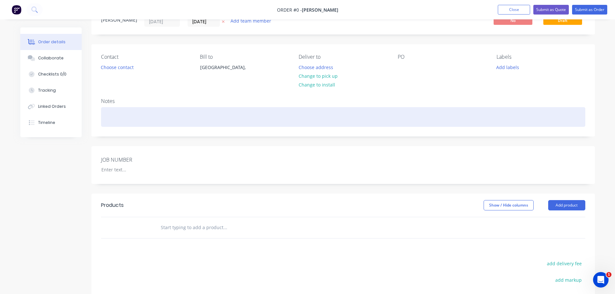
scroll to position [97, 0]
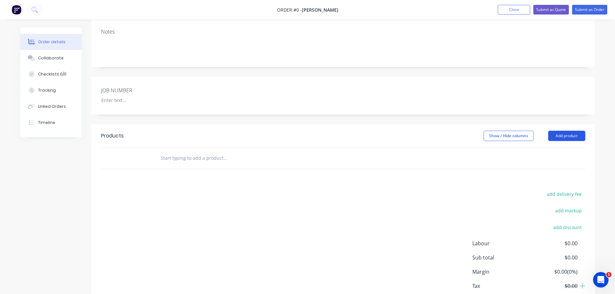
click at [567, 135] on button "Add product" at bounding box center [566, 136] width 37 height 10
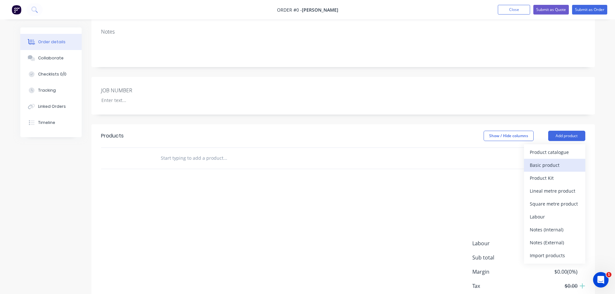
click at [546, 166] on div "Basic product" at bounding box center [554, 164] width 50 height 9
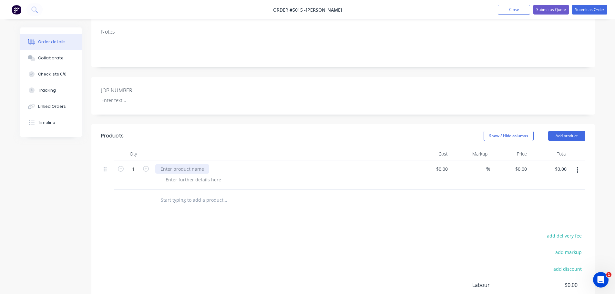
click at [176, 171] on div at bounding box center [182, 168] width 54 height 9
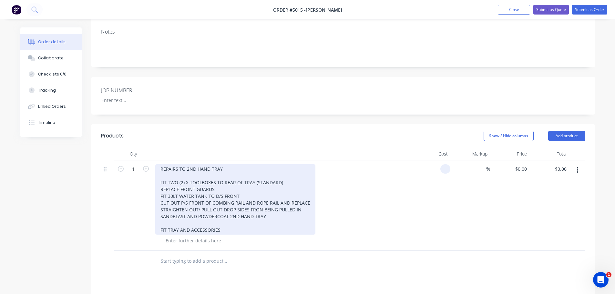
type input "$0.00"
type input "$4,650.00"
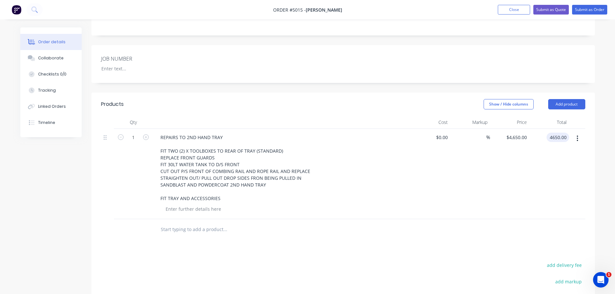
scroll to position [110, 0]
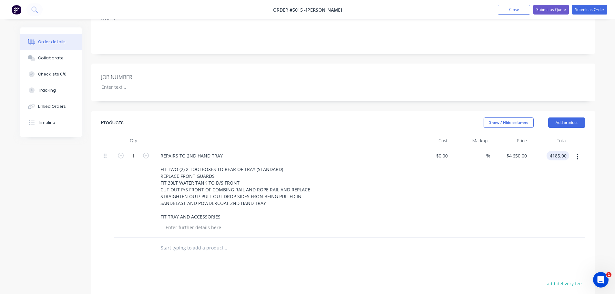
type input "4185.00"
type input "$4,185.00"
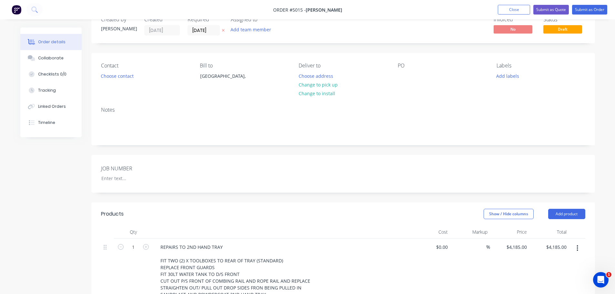
scroll to position [97, 0]
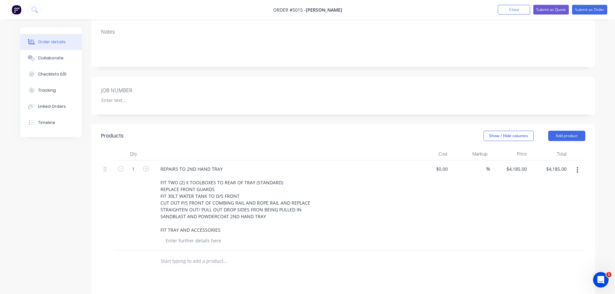
click at [577, 170] on icon "button" at bounding box center [577, 170] width 1 height 6
click at [476, 200] on div "%" at bounding box center [470, 205] width 40 height 90
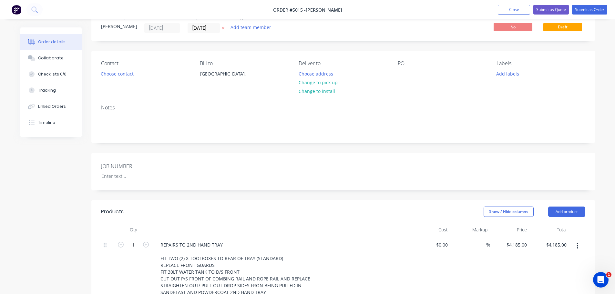
scroll to position [0, 0]
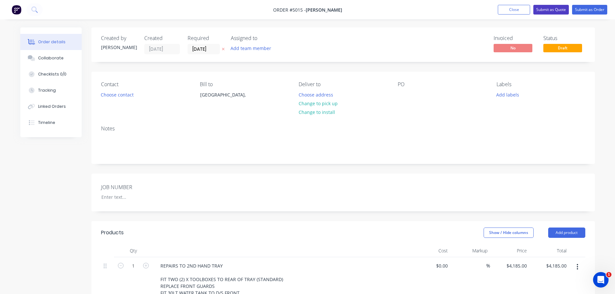
click at [547, 8] on button "Submit as Quote" at bounding box center [550, 10] width 35 height 10
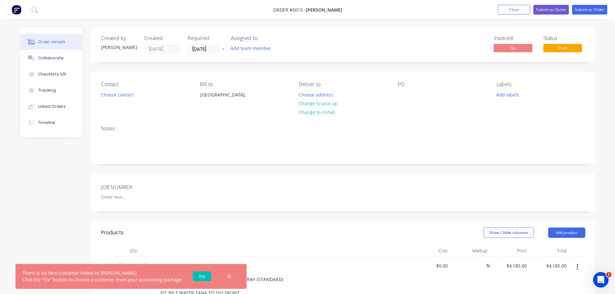
click at [199, 274] on link "Fix" at bounding box center [202, 276] width 18 height 10
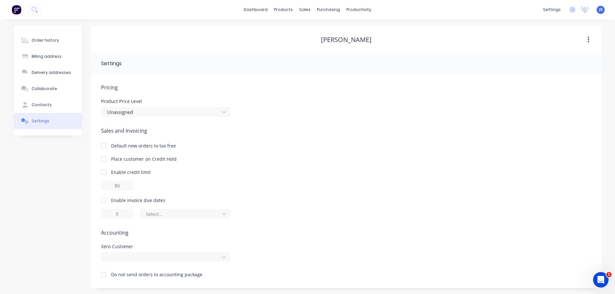
scroll to position [1, 0]
click at [222, 256] on div at bounding box center [165, 256] width 129 height 10
type input "[PERSON_NAME]"
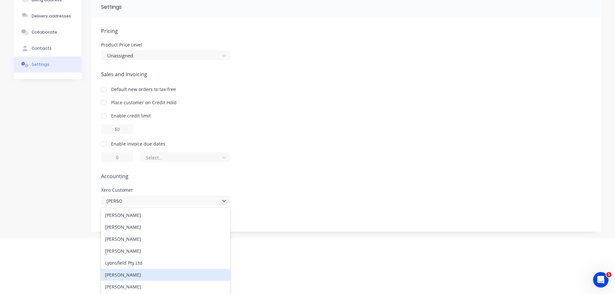
click at [160, 274] on div "[PERSON_NAME]" at bounding box center [165, 275] width 129 height 12
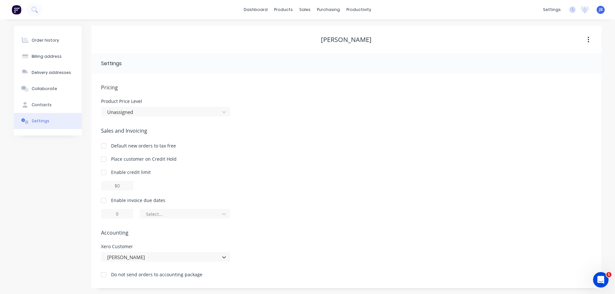
scroll to position [1, 0]
click at [35, 41] on div "Order history" at bounding box center [45, 40] width 27 height 6
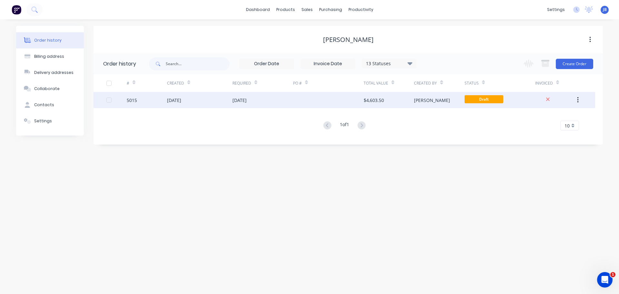
click at [194, 101] on div "[DATE]" at bounding box center [199, 100] width 65 height 16
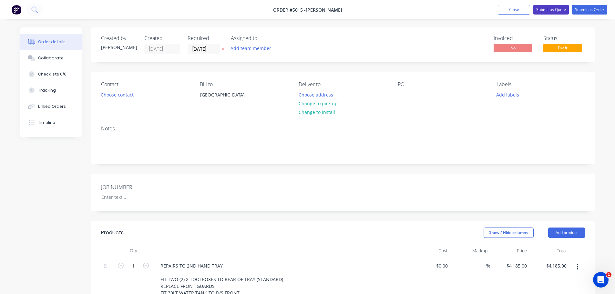
click at [545, 9] on button "Submit as Quote" at bounding box center [550, 10] width 35 height 10
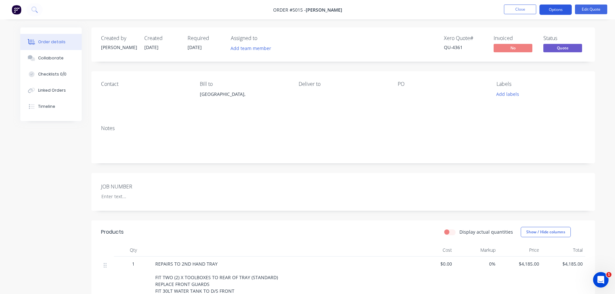
click at [550, 10] on button "Options" at bounding box center [555, 10] width 32 height 10
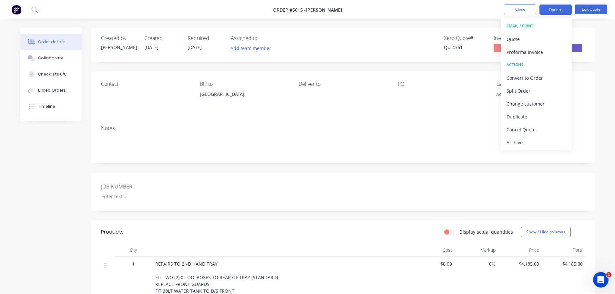
click at [527, 25] on div "EMAIL / PRINT" at bounding box center [535, 26] width 59 height 8
click at [517, 26] on div "EMAIL / PRINT" at bounding box center [535, 26] width 59 height 8
click at [519, 38] on div "Quote" at bounding box center [535, 39] width 59 height 9
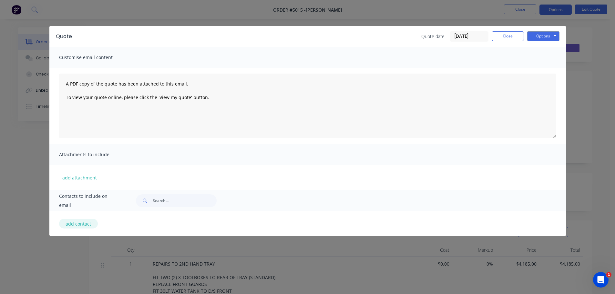
click at [85, 223] on button "add contact" at bounding box center [78, 224] width 39 height 10
select select "AU"
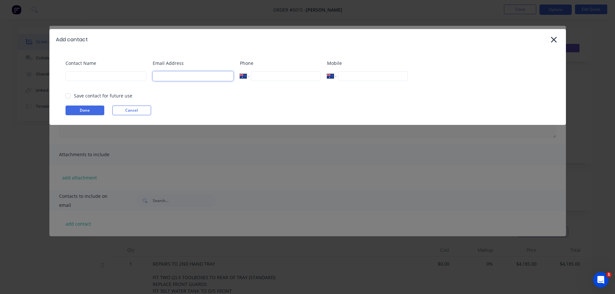
click at [171, 73] on input at bounding box center [193, 76] width 81 height 10
type input "M"
type input "[EMAIL_ADDRESS][DOMAIN_NAME]"
click at [265, 76] on input "tel" at bounding box center [285, 76] width 69 height 10
click at [69, 95] on div at bounding box center [68, 95] width 13 height 13
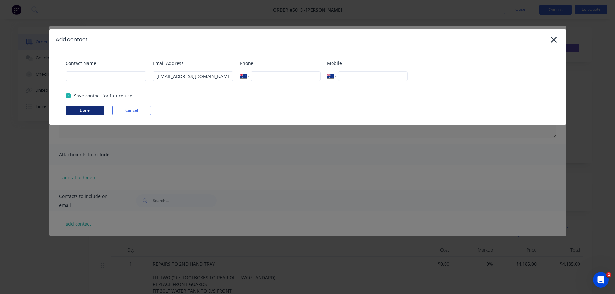
click at [85, 110] on button "Done" at bounding box center [84, 110] width 39 height 10
type input "m"
type input "[PERSON_NAME]"
click at [96, 108] on button "Done" at bounding box center [84, 110] width 39 height 10
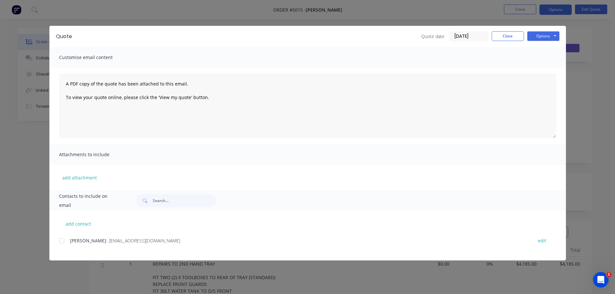
click at [62, 244] on div at bounding box center [61, 240] width 13 height 13
click at [537, 36] on button "Options" at bounding box center [543, 36] width 32 height 10
click at [536, 66] on button "Email" at bounding box center [547, 69] width 41 height 11
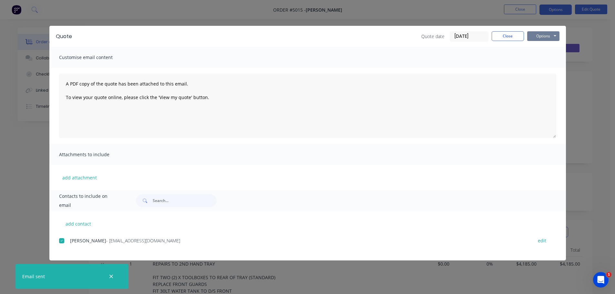
click at [541, 36] on button "Options" at bounding box center [543, 36] width 32 height 10
click at [539, 50] on button "Preview" at bounding box center [547, 47] width 41 height 11
click at [512, 36] on button "Close" at bounding box center [507, 36] width 32 height 10
